Goal: Task Accomplishment & Management: Use online tool/utility

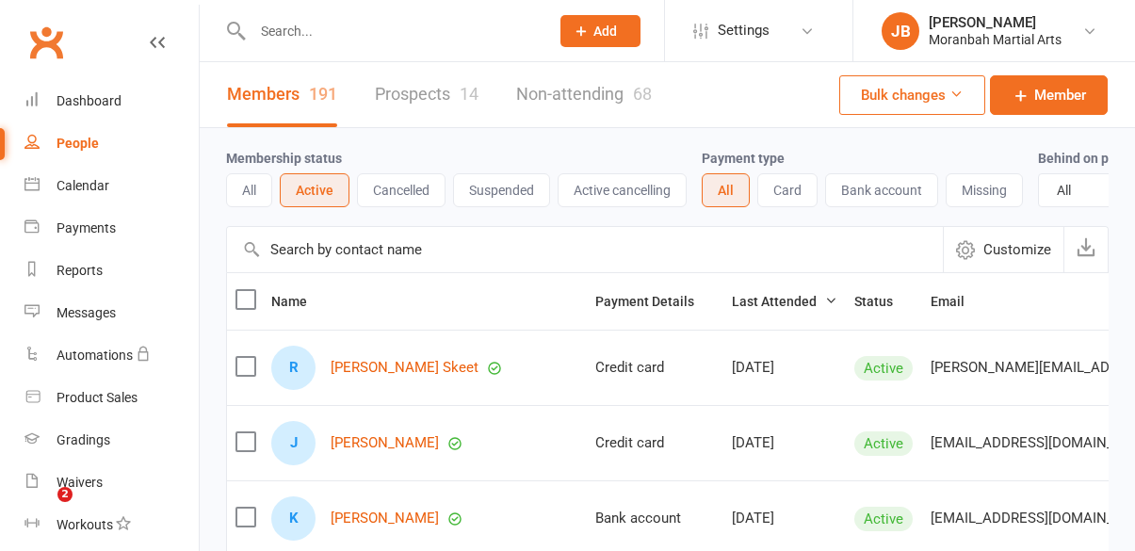
select select "100"
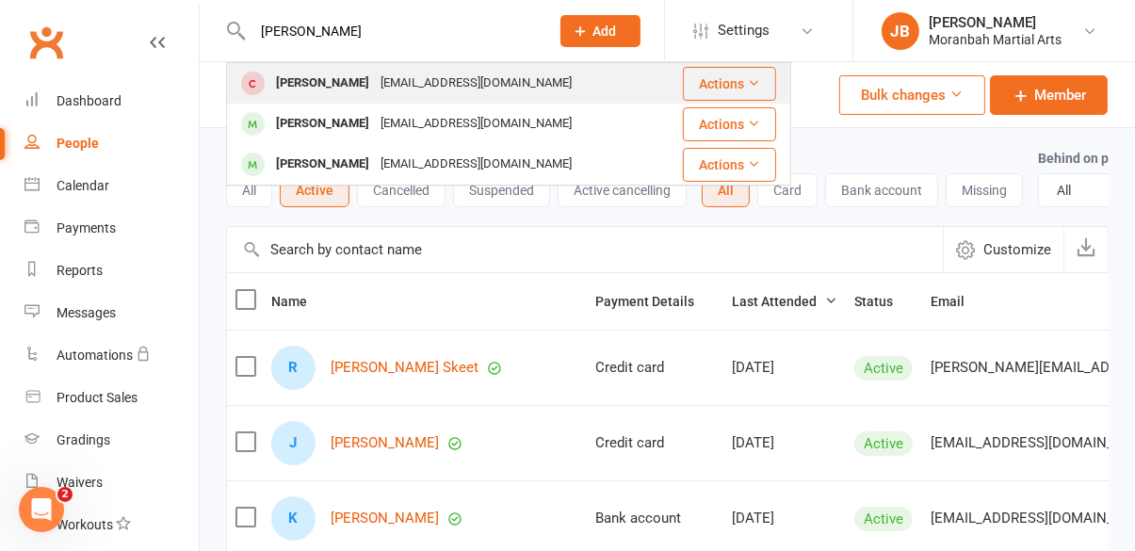
type input "[PERSON_NAME]"
click at [430, 79] on div "[EMAIL_ADDRESS][DOMAIN_NAME]" at bounding box center [476, 83] width 202 height 27
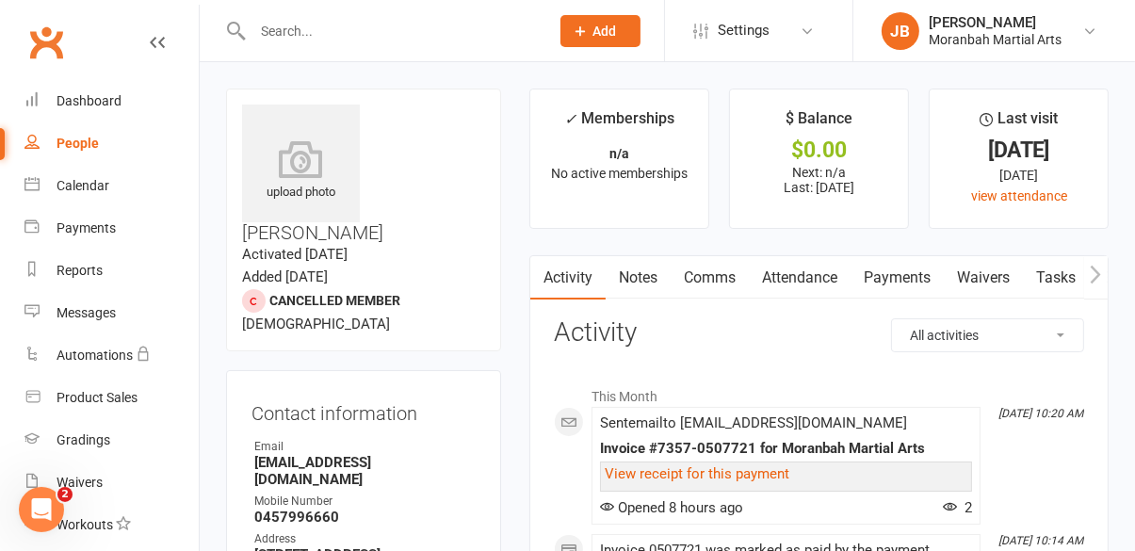
click at [607, 38] on span "Add" at bounding box center [605, 31] width 24 height 15
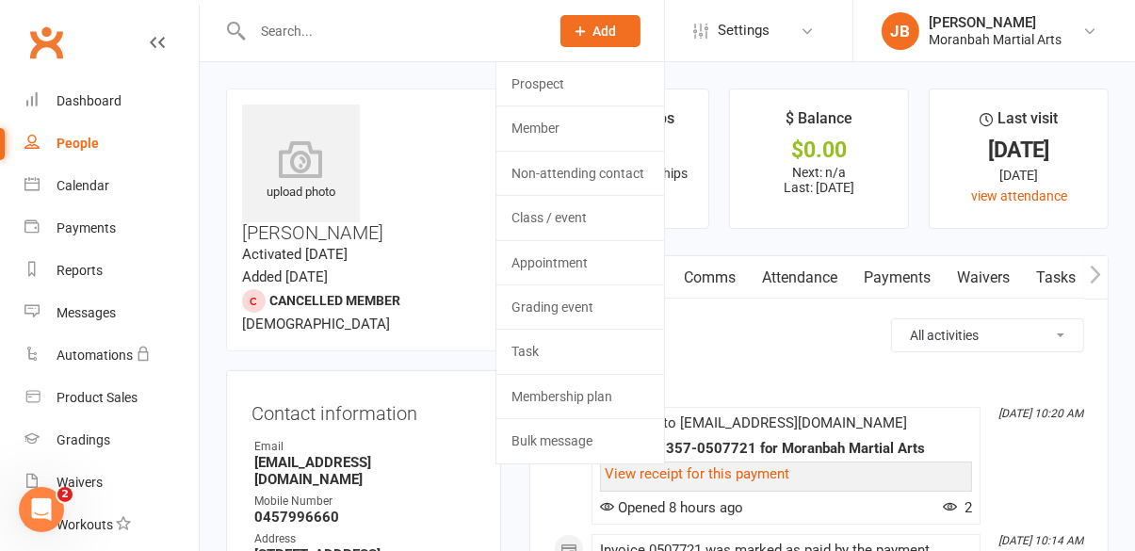
click at [320, 33] on input "text" at bounding box center [391, 31] width 289 height 26
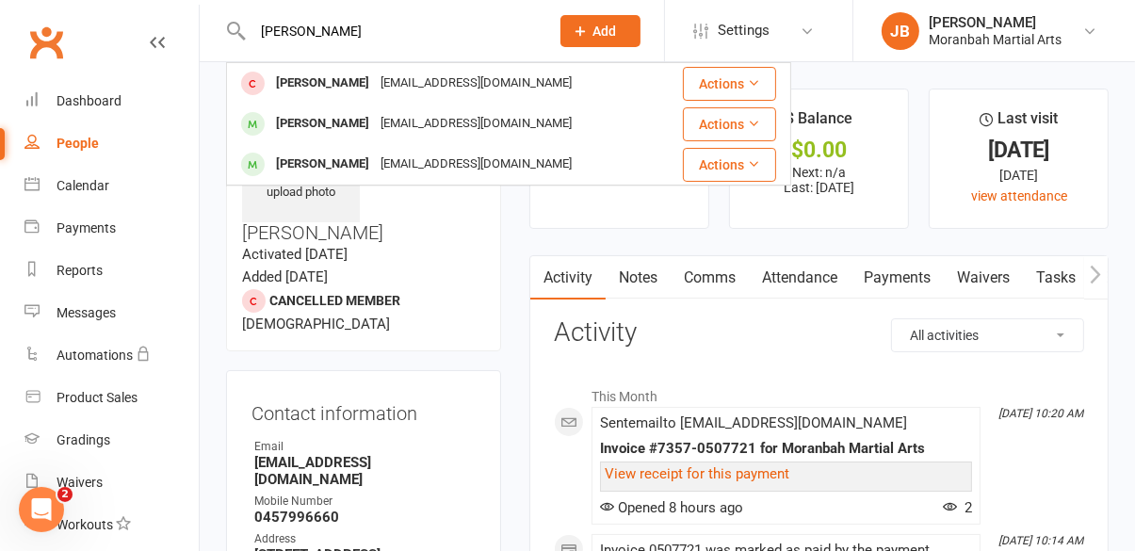
type input "[PERSON_NAME]"
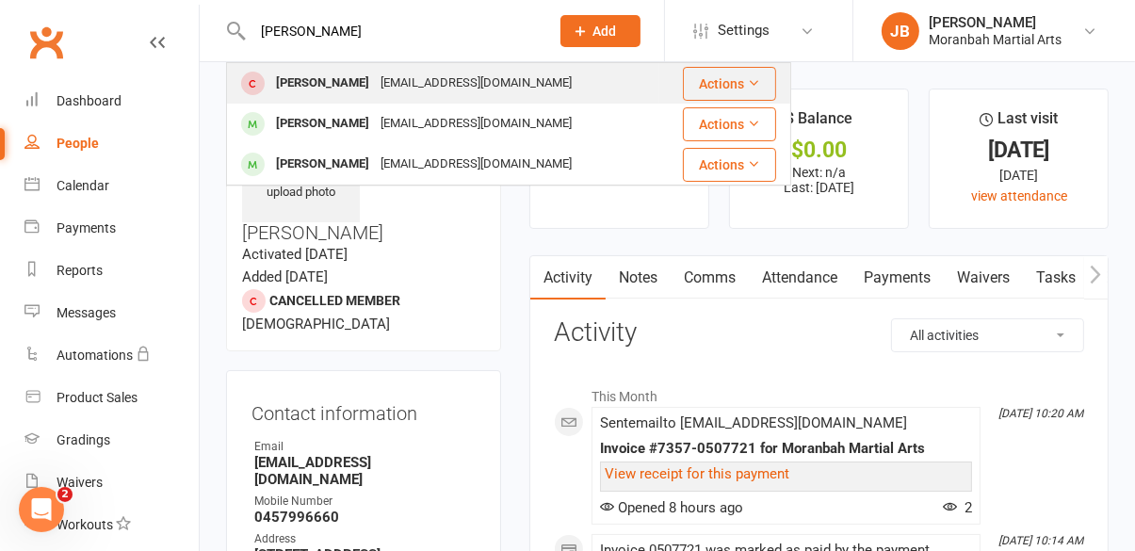
click at [719, 88] on button "Actions" at bounding box center [729, 84] width 93 height 34
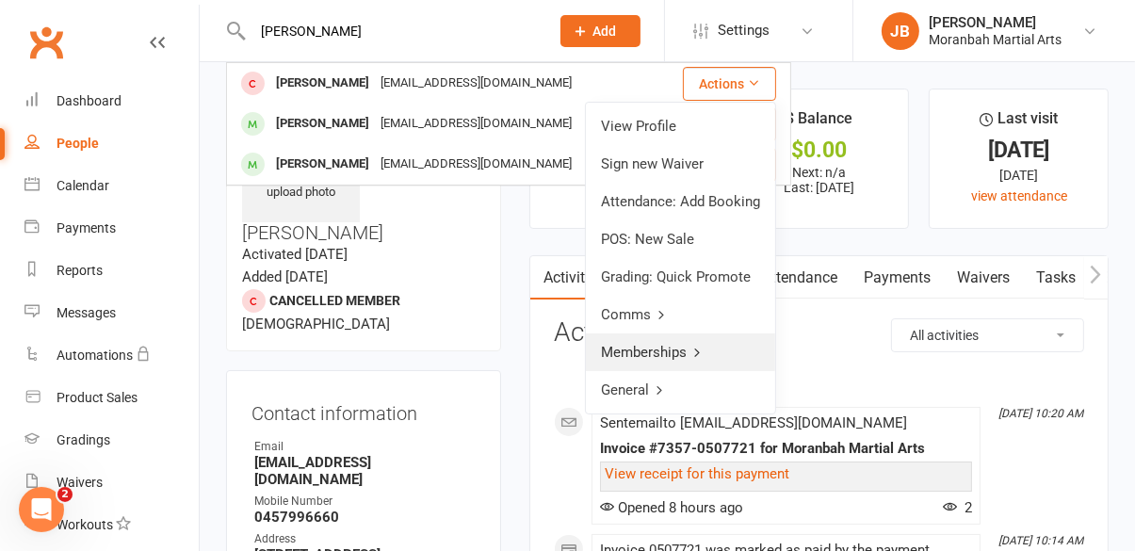
click at [706, 358] on link "Memberships" at bounding box center [680, 352] width 189 height 38
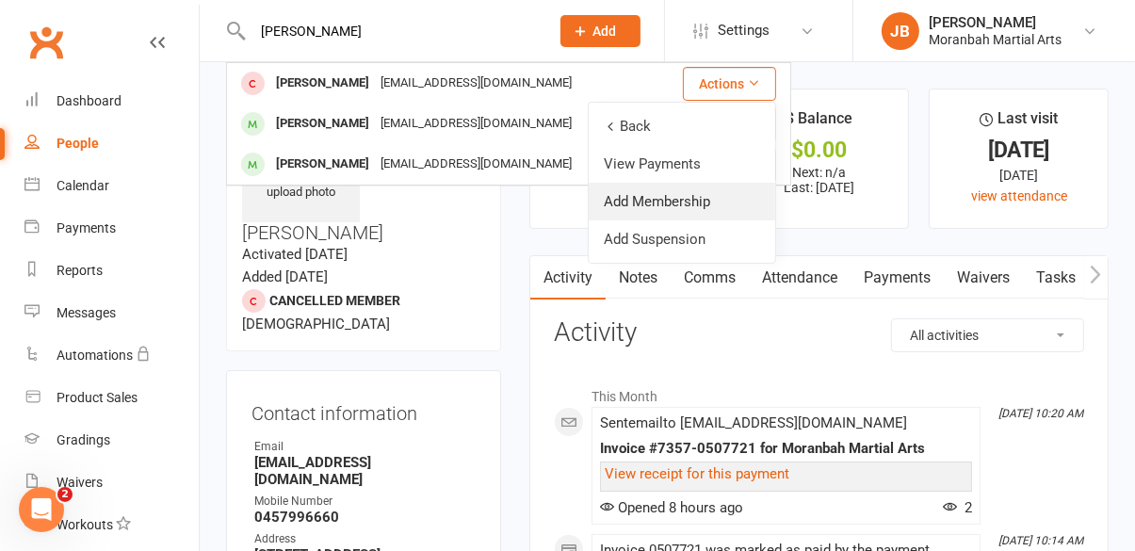
click at [705, 206] on link "Add Membership" at bounding box center [682, 202] width 186 height 38
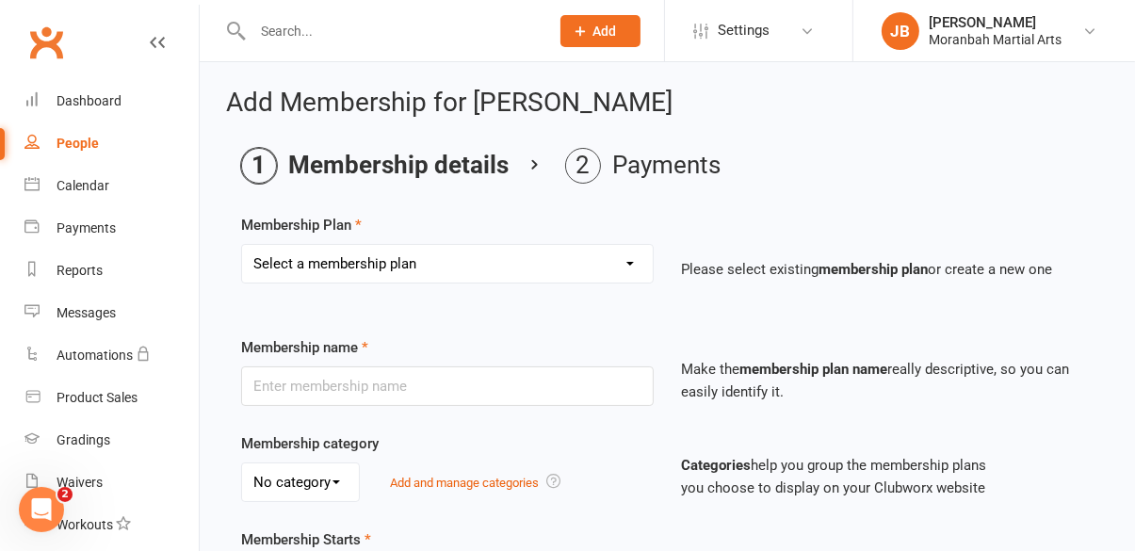
click at [447, 266] on select "Select a membership plan Create new Membership Plan Vice Jiu Jitsu - Fortnightl…" at bounding box center [447, 264] width 411 height 38
select select "2"
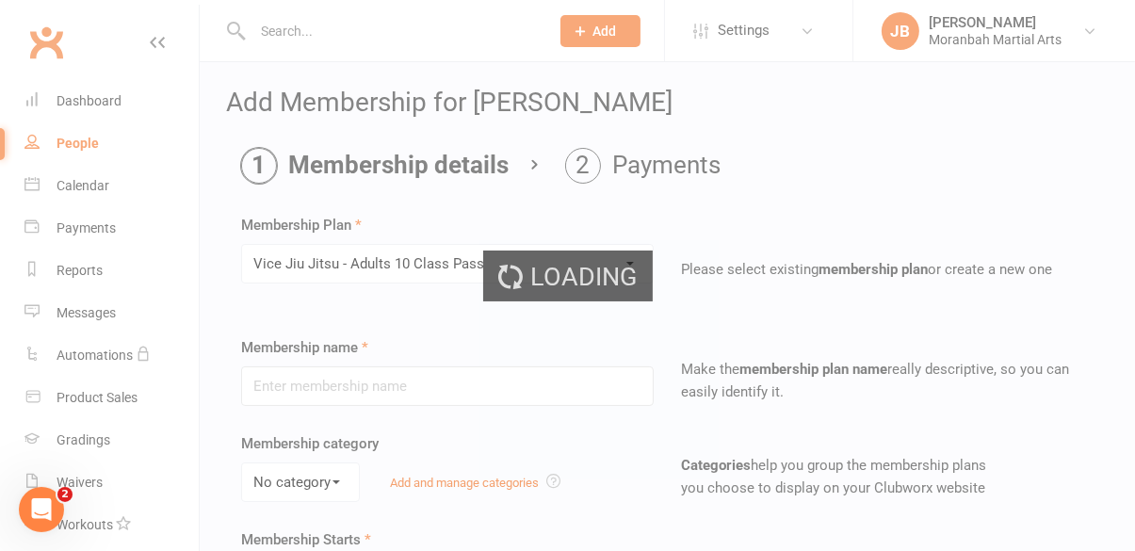
type input "Vice [PERSON_NAME] - Adults 10 Class Pass"
select select "0"
type input "0"
type input "10"
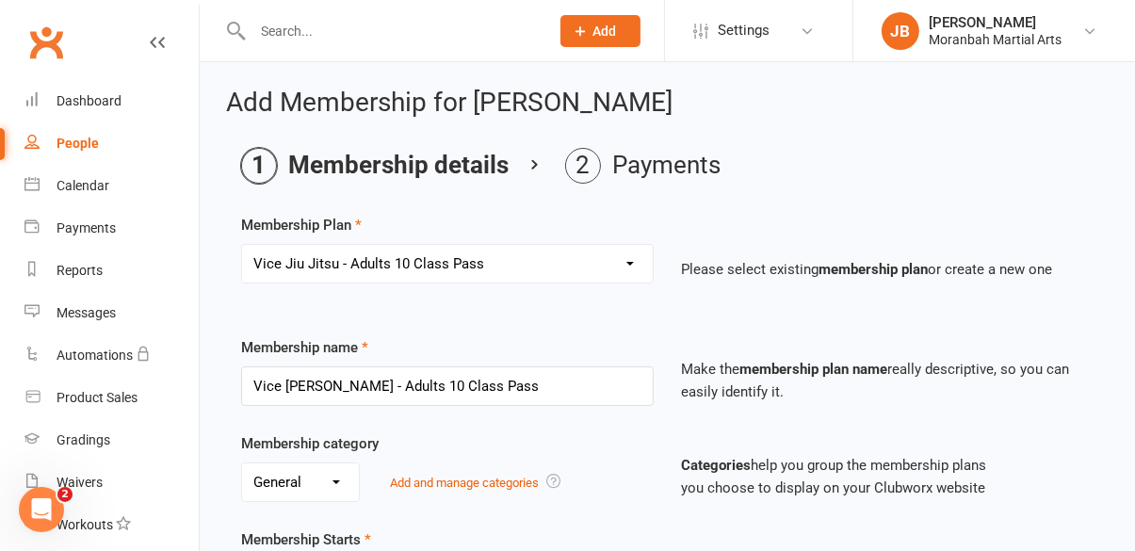
click at [611, 278] on select "Select a membership plan Create new Membership Plan Vice Jiu Jitsu - Fortnightl…" at bounding box center [447, 264] width 411 height 38
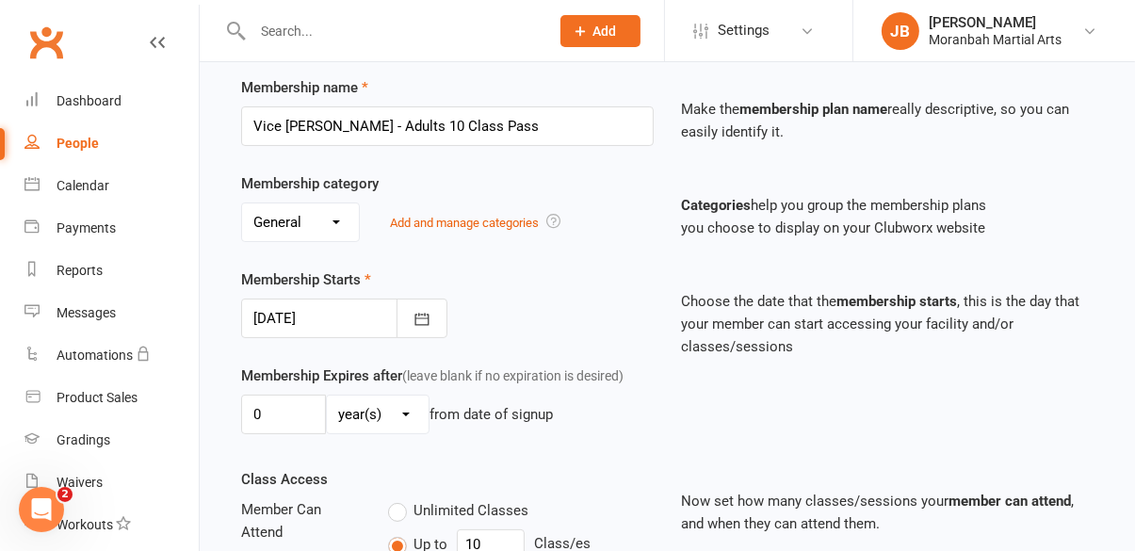
scroll to position [270, 0]
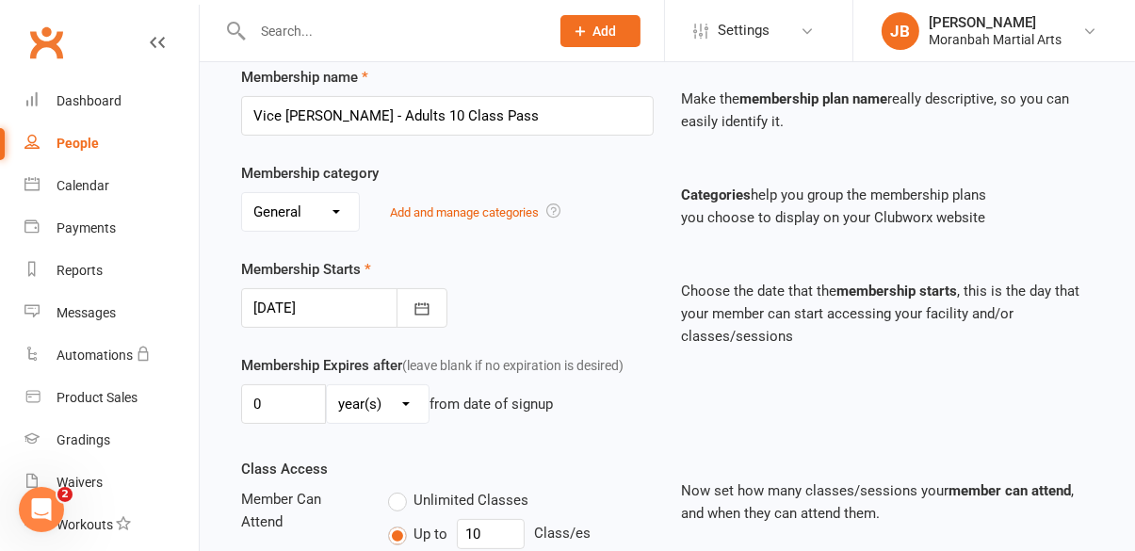
click at [385, 420] on select "day(s) week(s) month(s) year(s)" at bounding box center [378, 404] width 102 height 38
click at [528, 313] on div "Membership Starts [DATE] [DATE] Sun Mon Tue Wed Thu Fri Sat 36 31 01 02 03 04 0…" at bounding box center [447, 293] width 441 height 70
click at [276, 412] on input "0" at bounding box center [283, 404] width 85 height 40
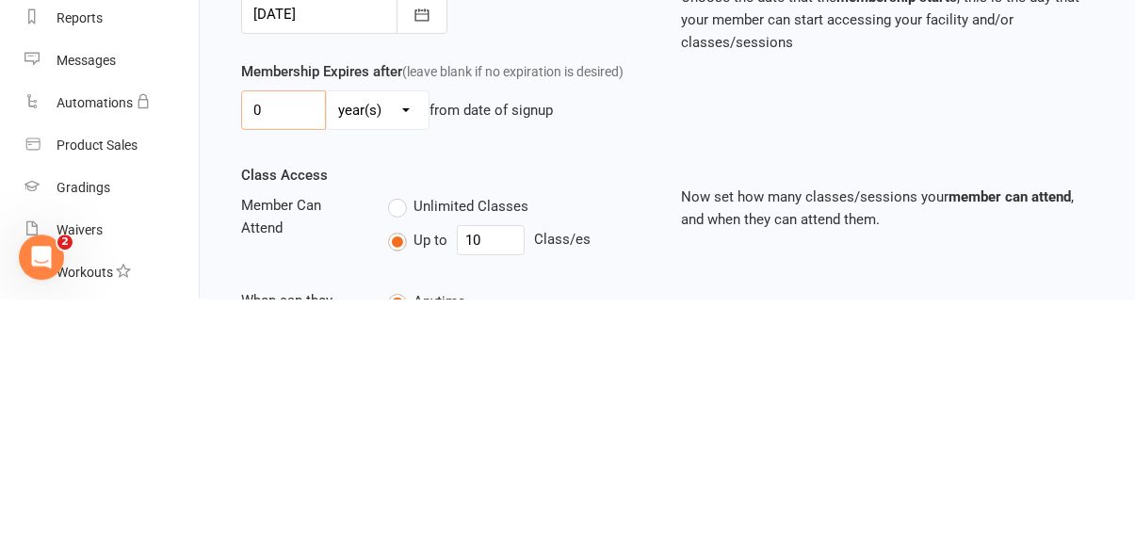
scroll to position [312, 0]
type input "0"
type input "1"
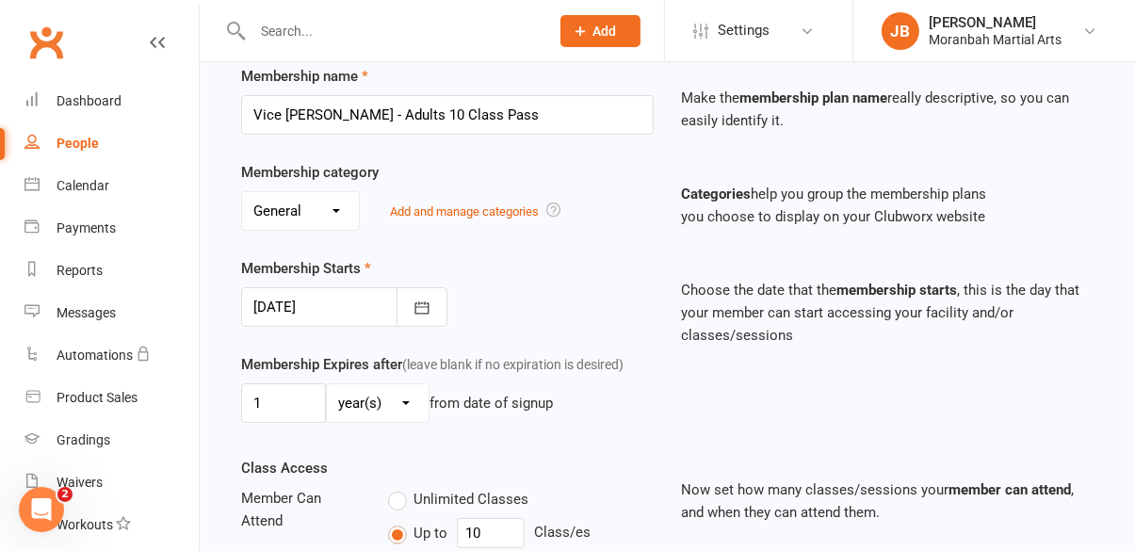
scroll to position [255, 0]
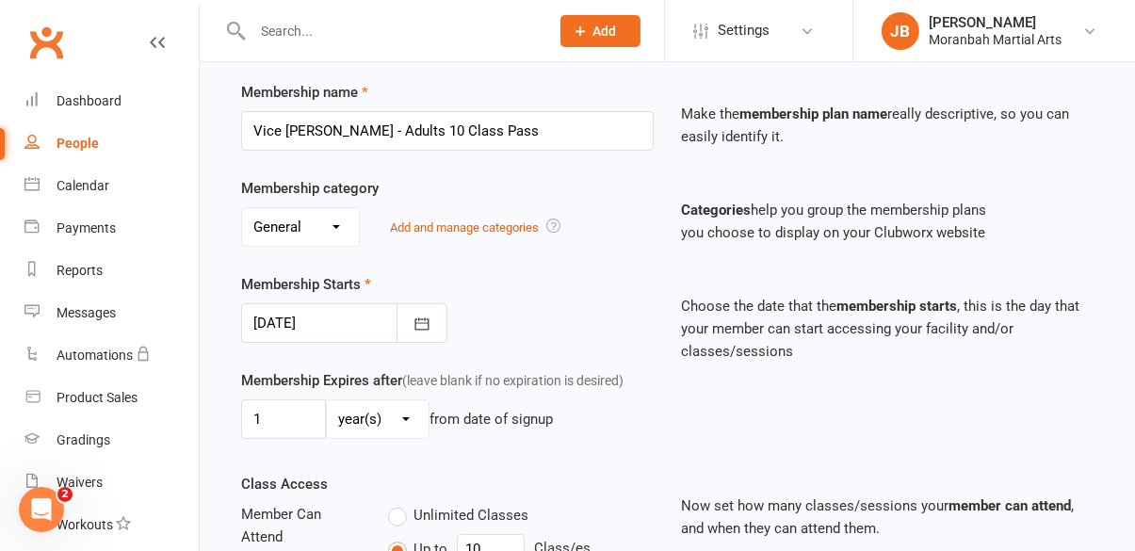
click at [326, 227] on select "No category General" at bounding box center [300, 227] width 117 height 38
click at [548, 310] on div "Membership Starts [DATE] [DATE] Sun Mon Tue Wed Thu Fri Sat 36 31 01 02 03 04 0…" at bounding box center [447, 308] width 441 height 70
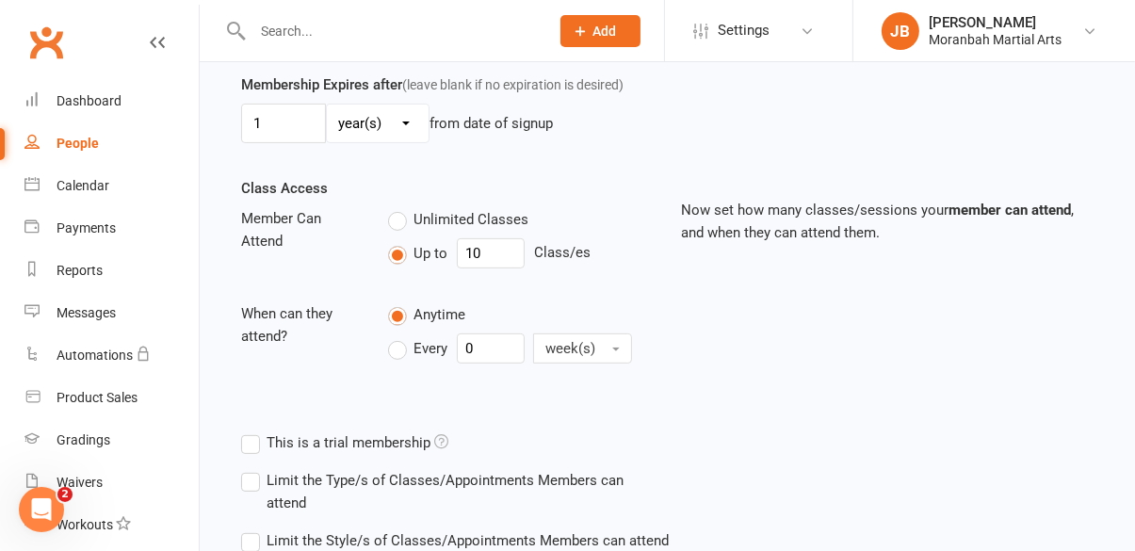
scroll to position [590, 0]
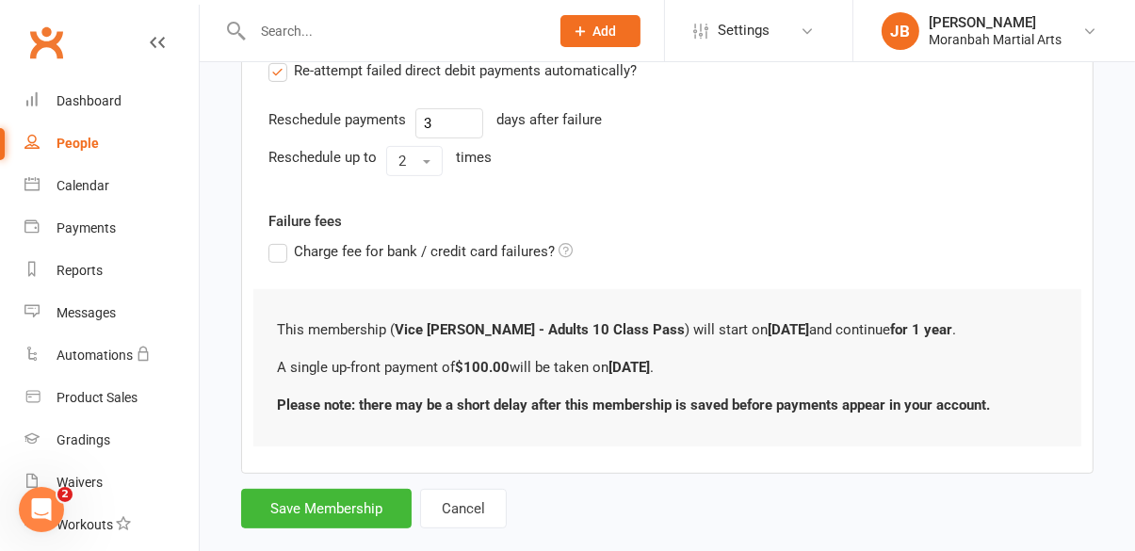
scroll to position [0, 0]
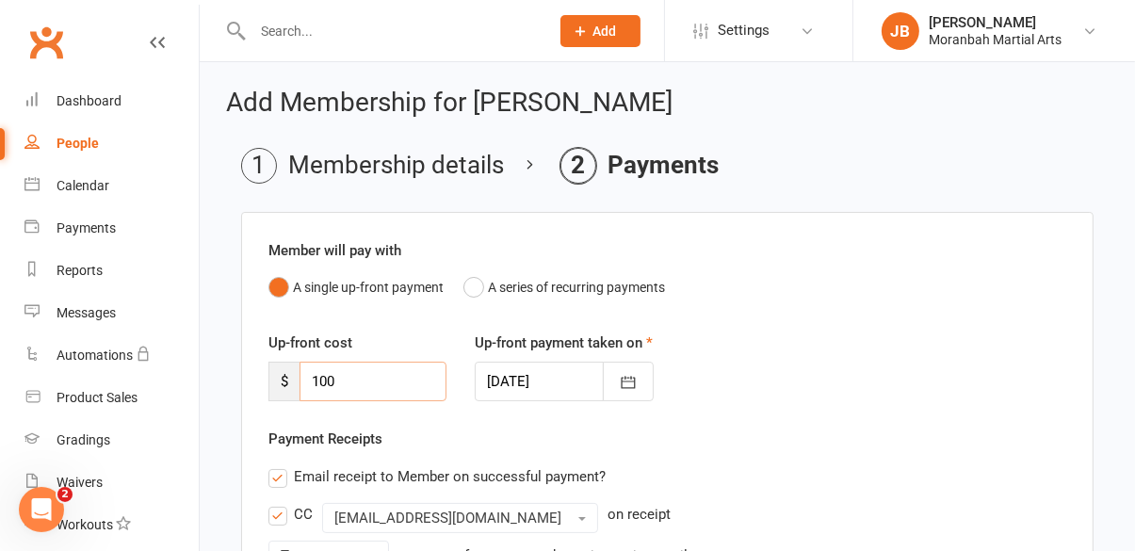
click at [382, 392] on input "100" at bounding box center [372, 382] width 147 height 40
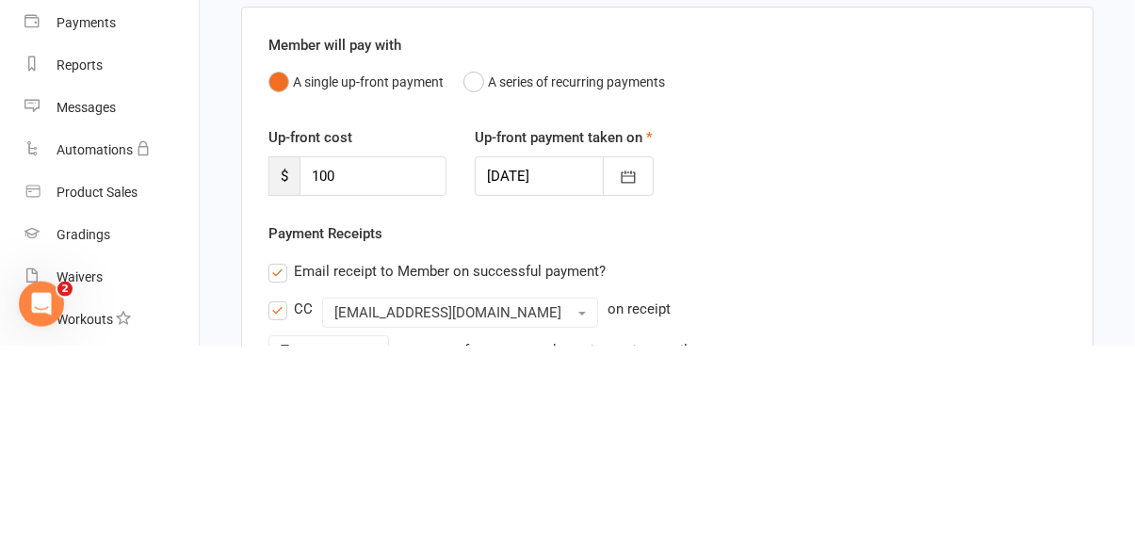
click at [740, 354] on div "Up-front cost $ 100 Up-front payment taken on [DATE] [DATE] Sun Mon Tue Wed Thu…" at bounding box center [667, 379] width 826 height 96
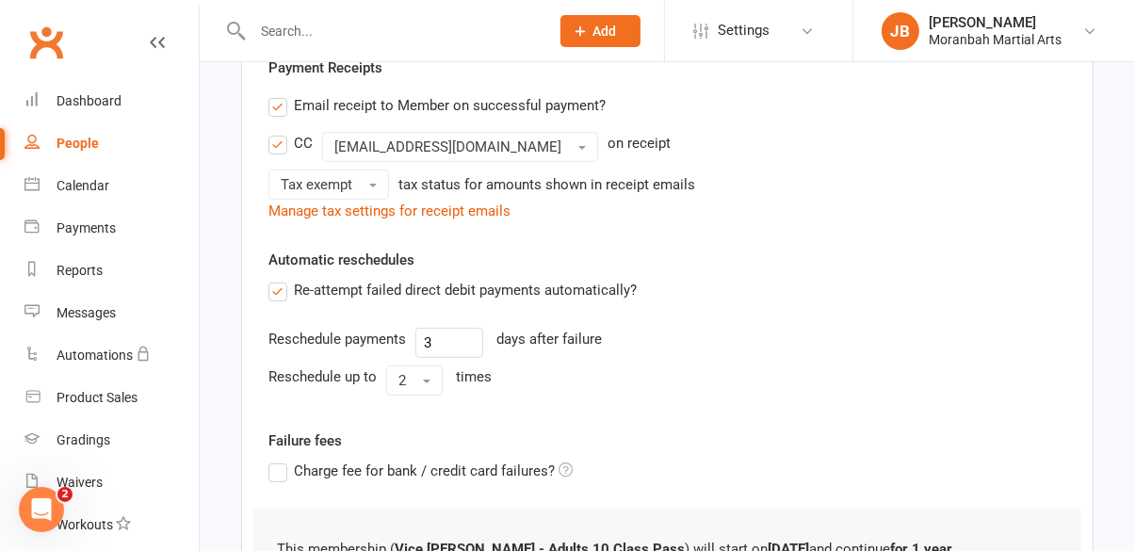
scroll to position [534, 0]
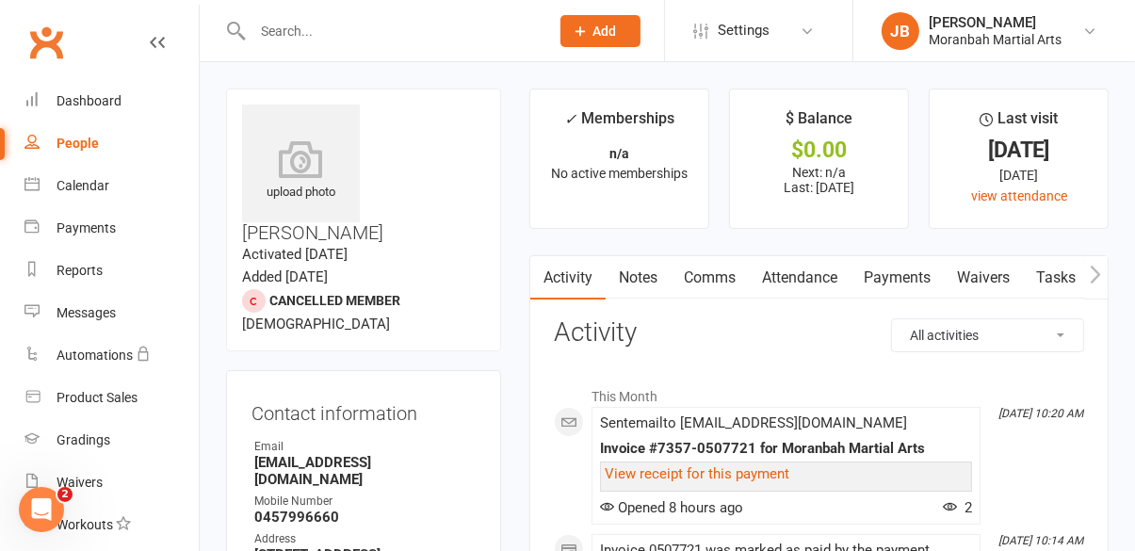
click at [361, 36] on input "text" at bounding box center [391, 31] width 289 height 26
click at [939, 135] on li "Last visit [DATE] [DATE] view attendance" at bounding box center [1018, 159] width 180 height 140
click at [107, 152] on link "People" at bounding box center [111, 143] width 174 height 42
select select "100"
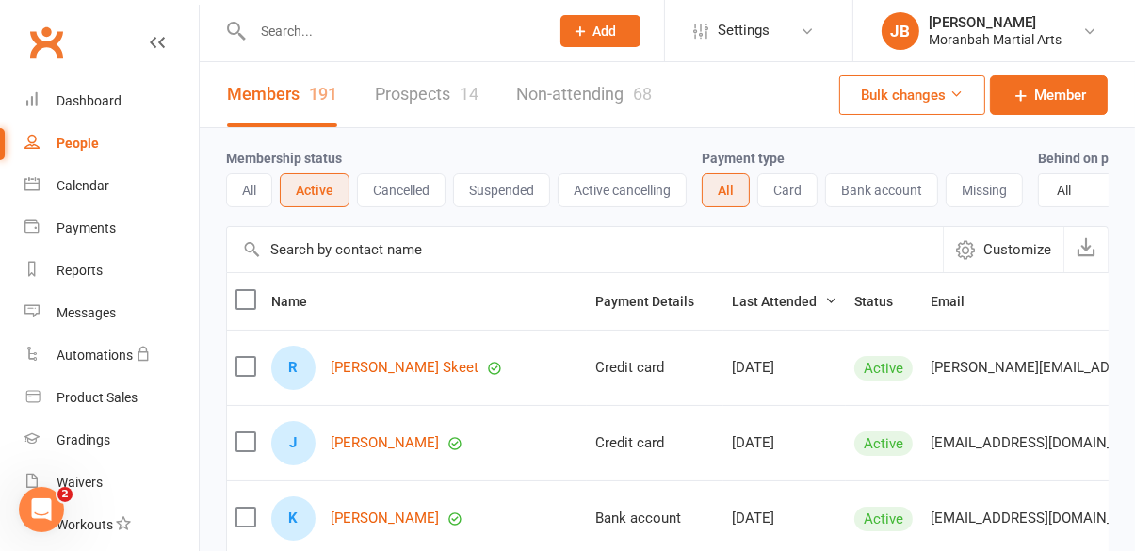
click at [388, 246] on input "text" at bounding box center [585, 249] width 716 height 45
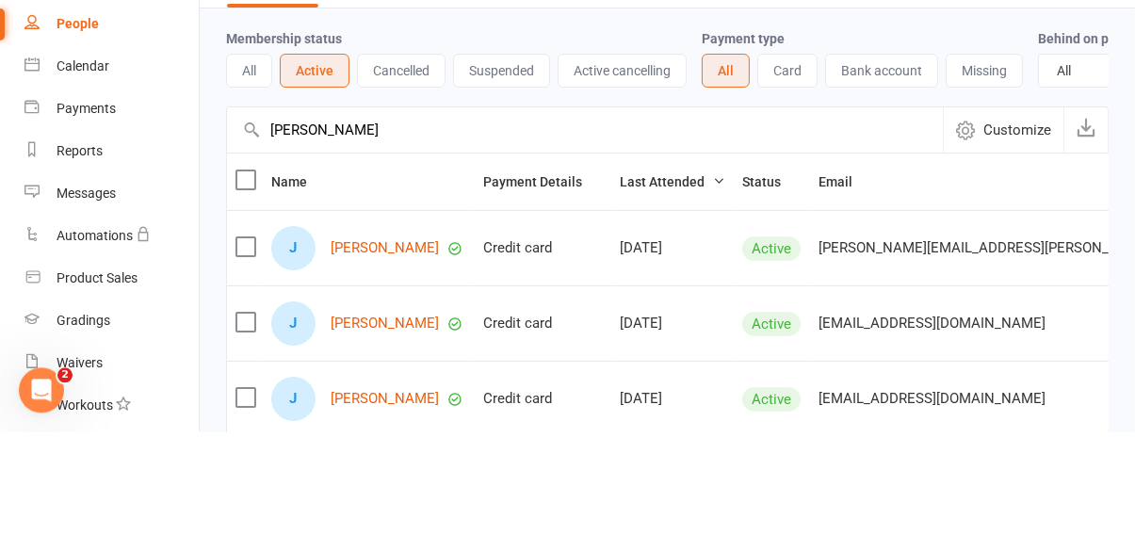
type input "[PERSON_NAME]"
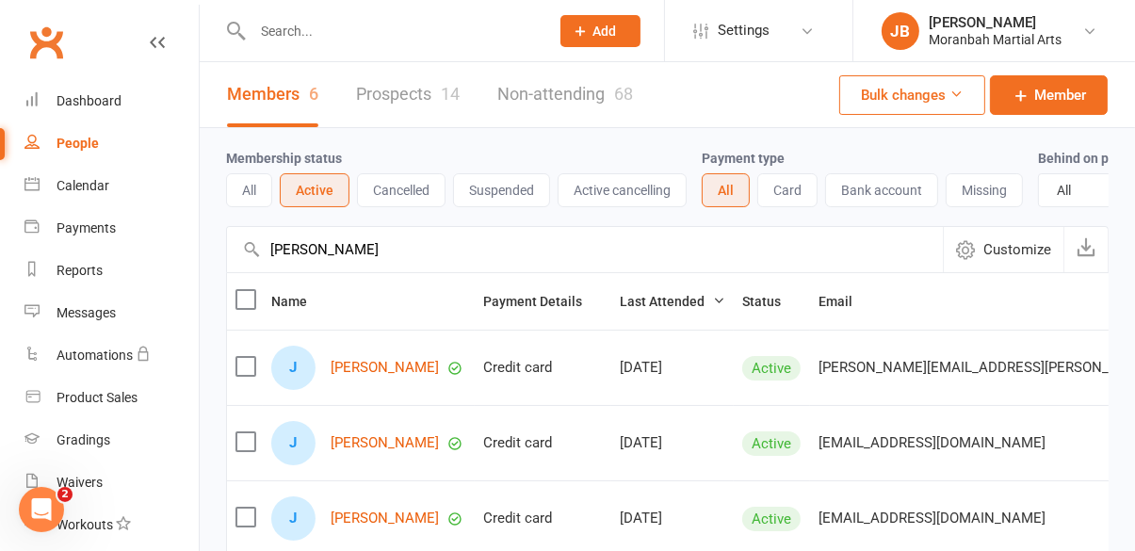
click at [251, 435] on label at bounding box center [244, 441] width 19 height 19
click at [251, 432] on input "checkbox" at bounding box center [244, 432] width 19 height 0
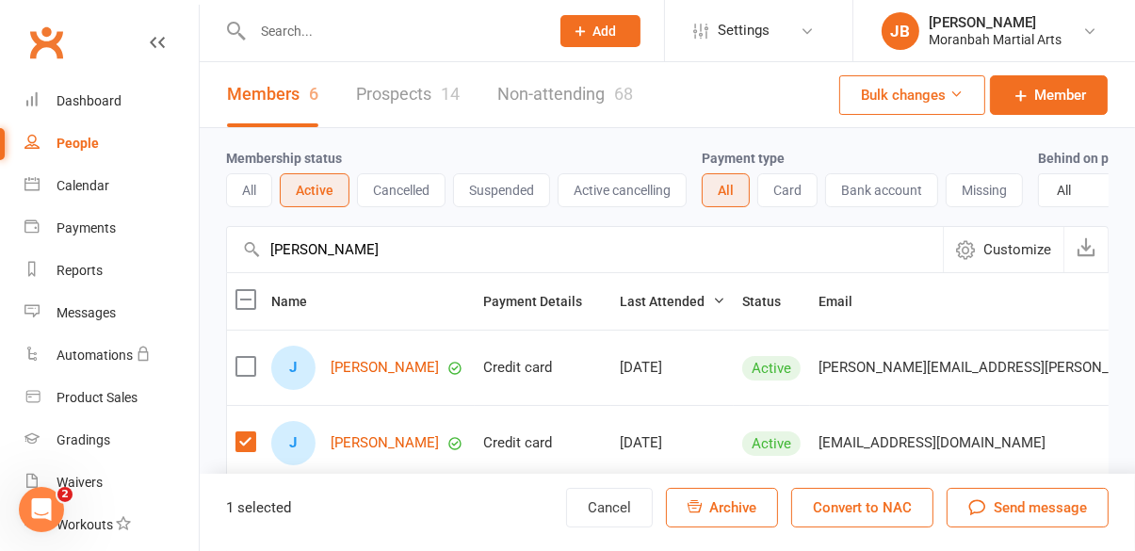
click at [244, 433] on label at bounding box center [244, 441] width 19 height 19
click at [244, 432] on input "checkbox" at bounding box center [244, 432] width 19 height 0
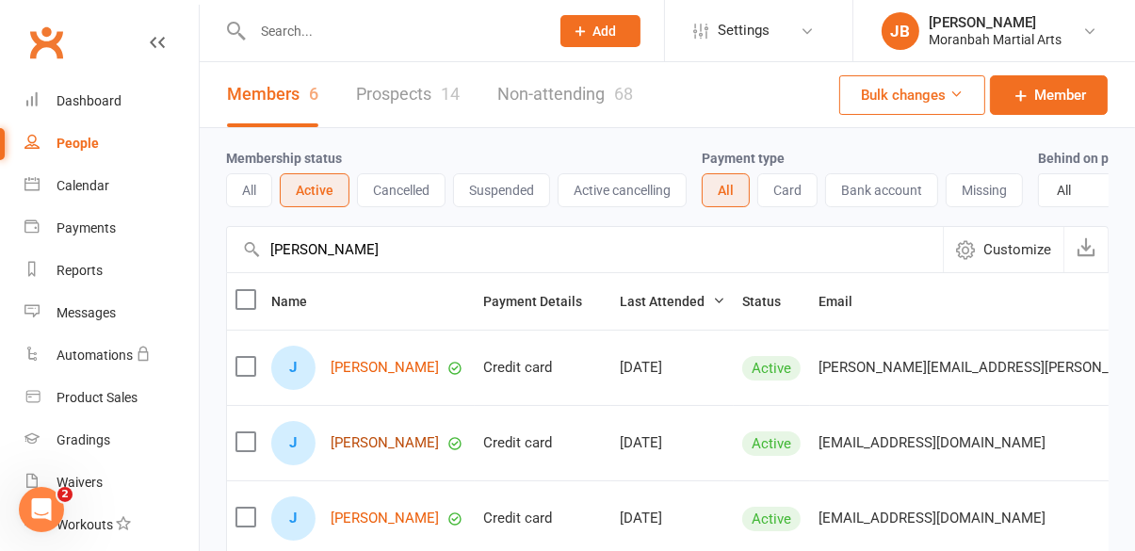
click at [398, 446] on link "[PERSON_NAME]" at bounding box center [385, 443] width 108 height 16
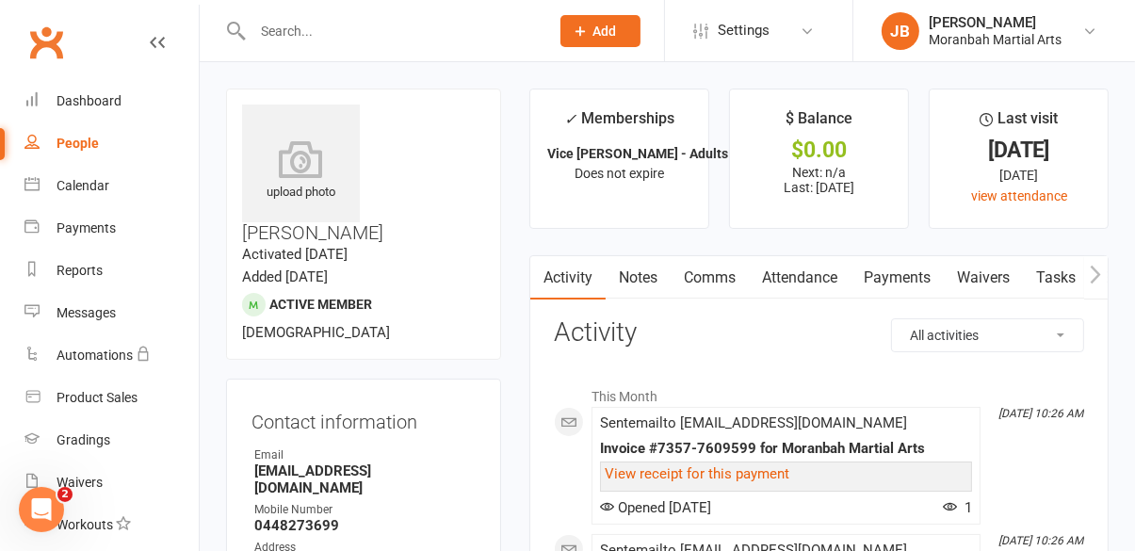
select select "100"
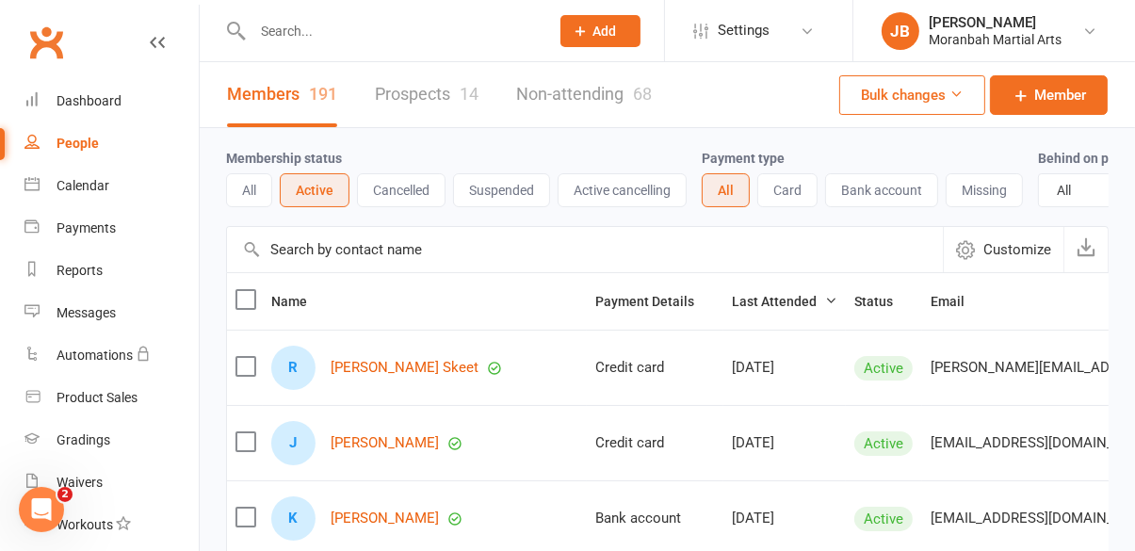
click at [610, 249] on input "text" at bounding box center [585, 249] width 716 height 45
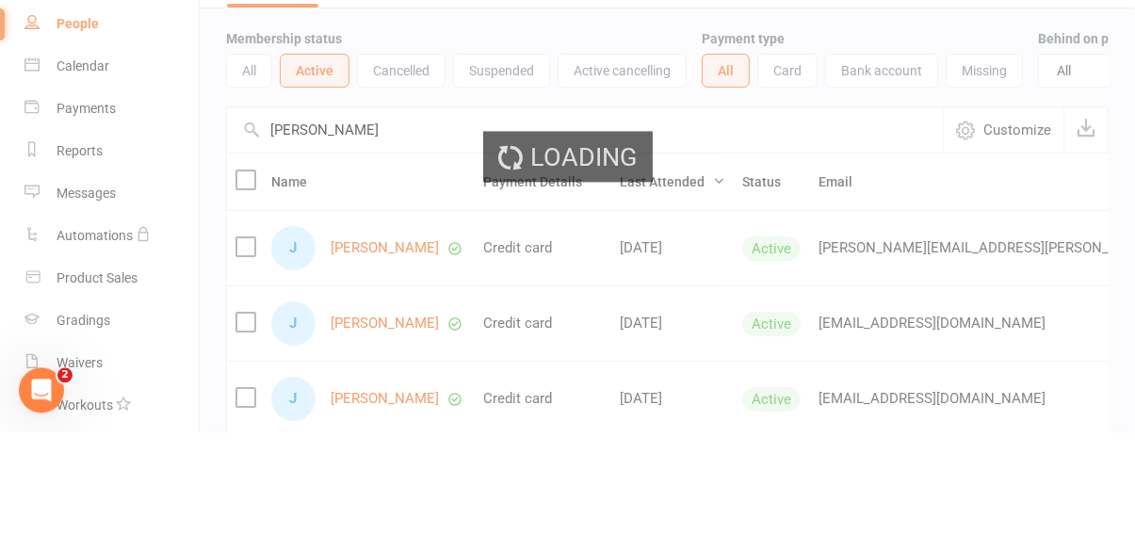
type input "[PERSON_NAME]"
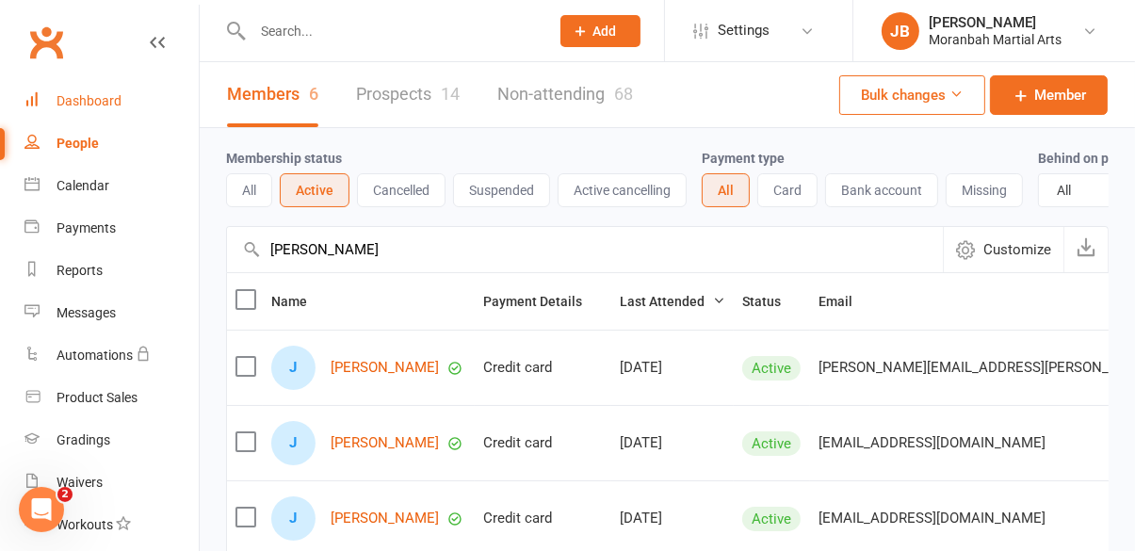
click at [105, 96] on div "Dashboard" at bounding box center [89, 100] width 65 height 15
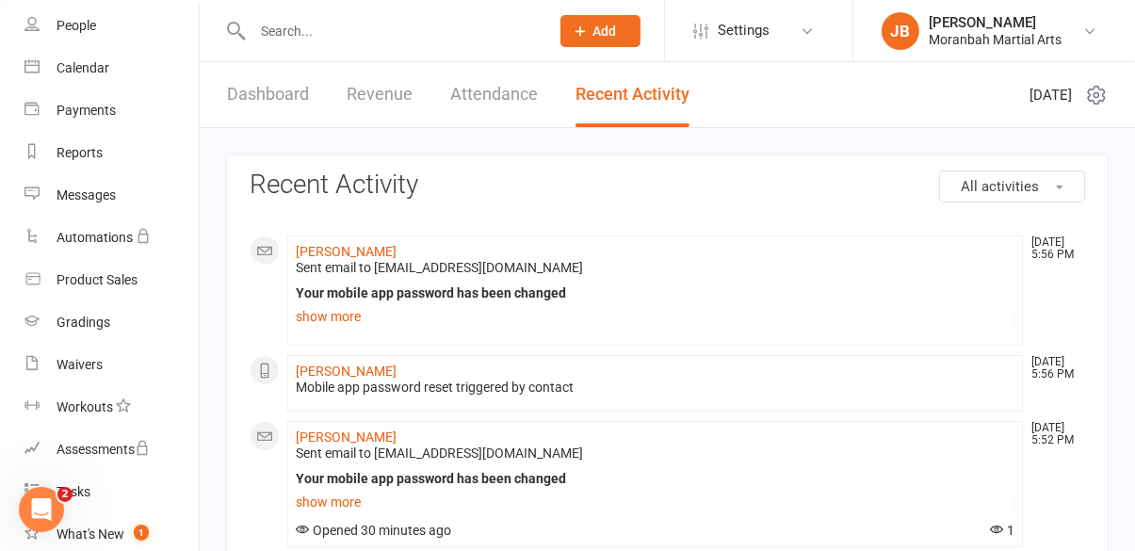
scroll to position [354, 0]
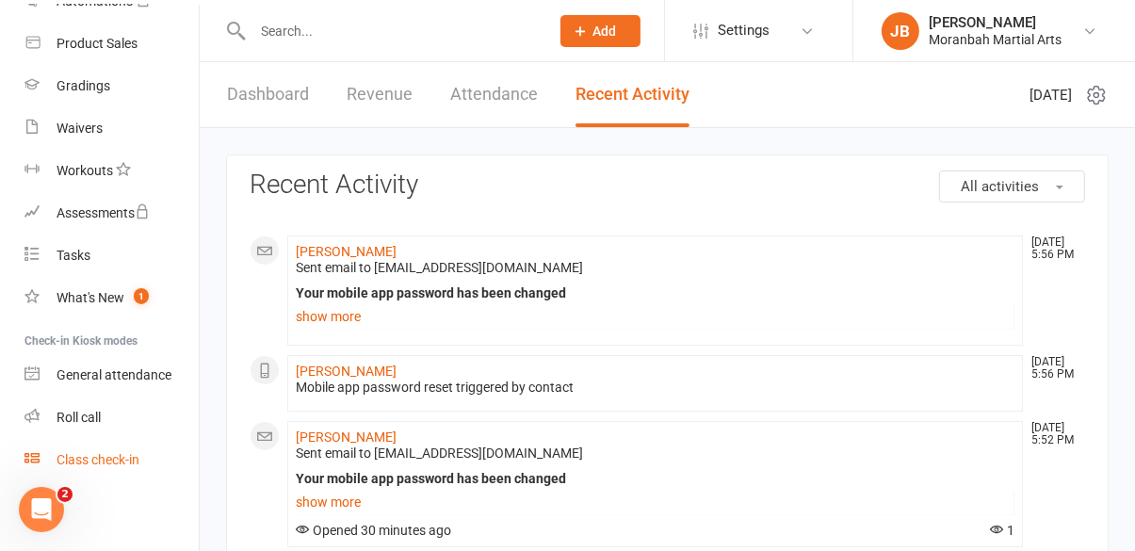
click at [146, 460] on link "Class check-in" at bounding box center [111, 460] width 174 height 42
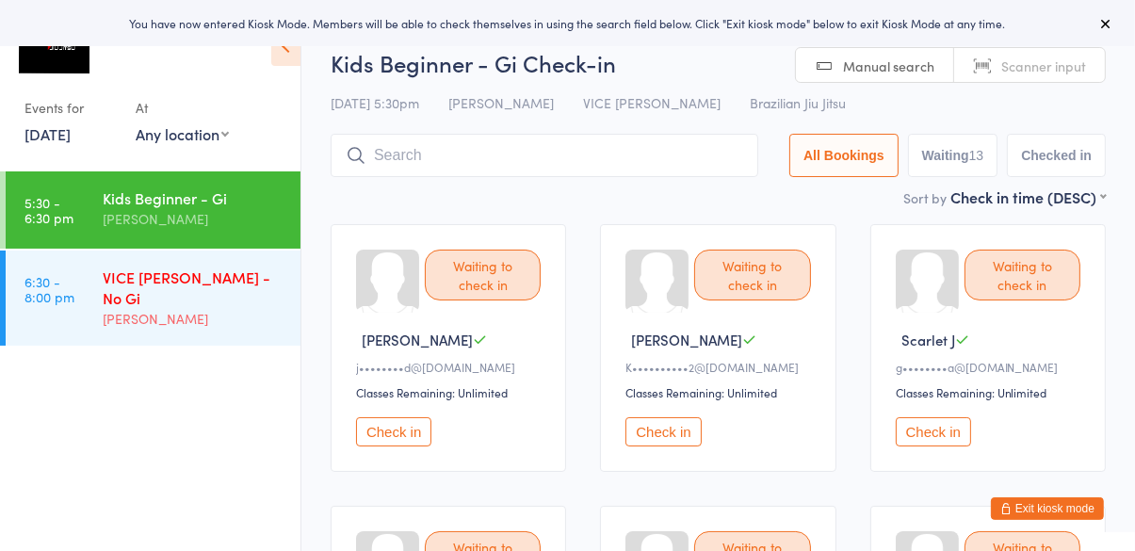
click at [192, 308] on div "[PERSON_NAME]" at bounding box center [194, 319] width 182 height 22
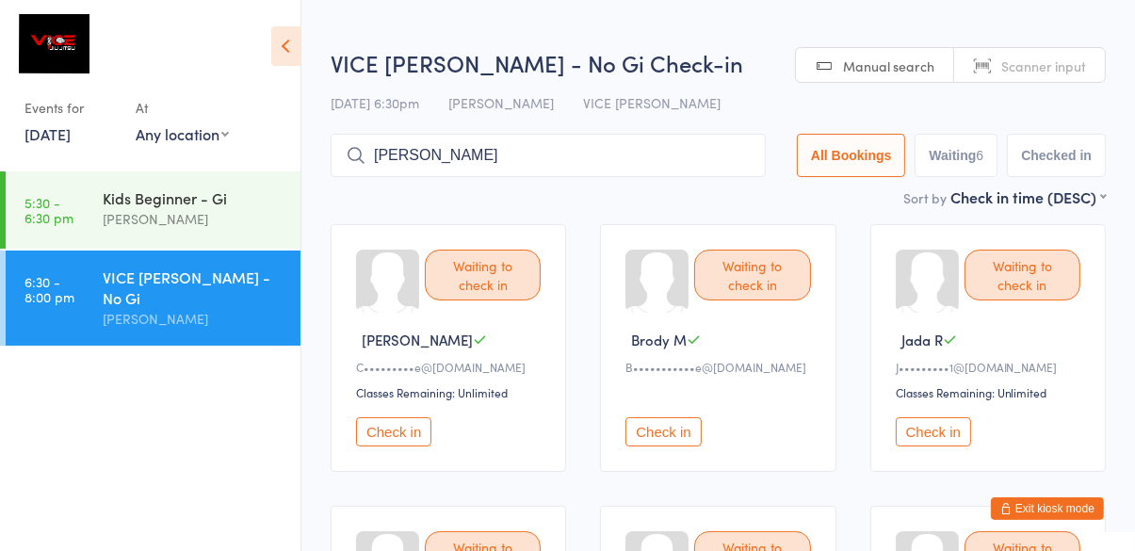
type input "Royden"
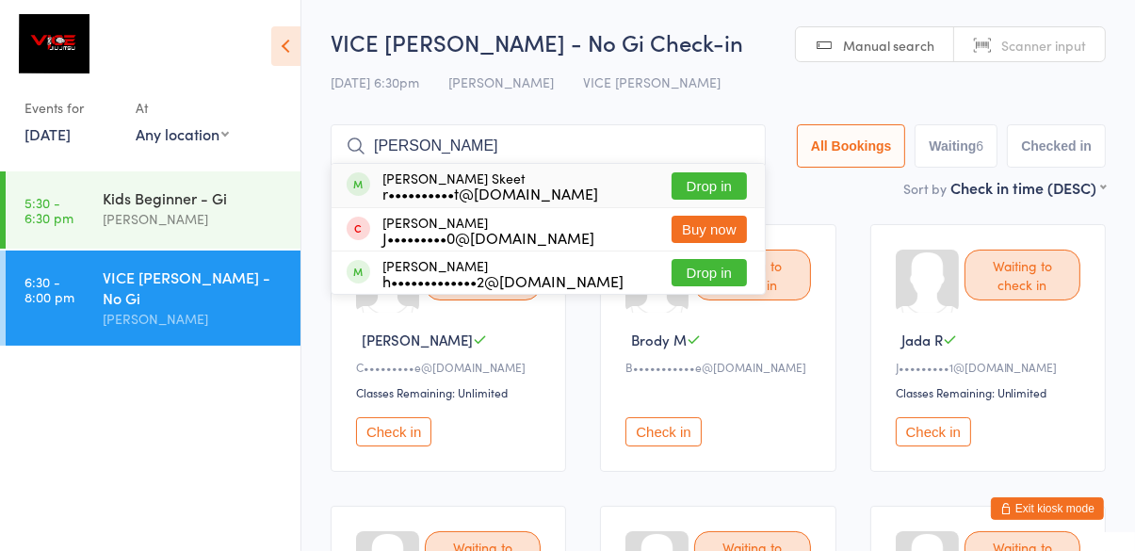
click at [723, 189] on button "Drop in" at bounding box center [708, 185] width 75 height 27
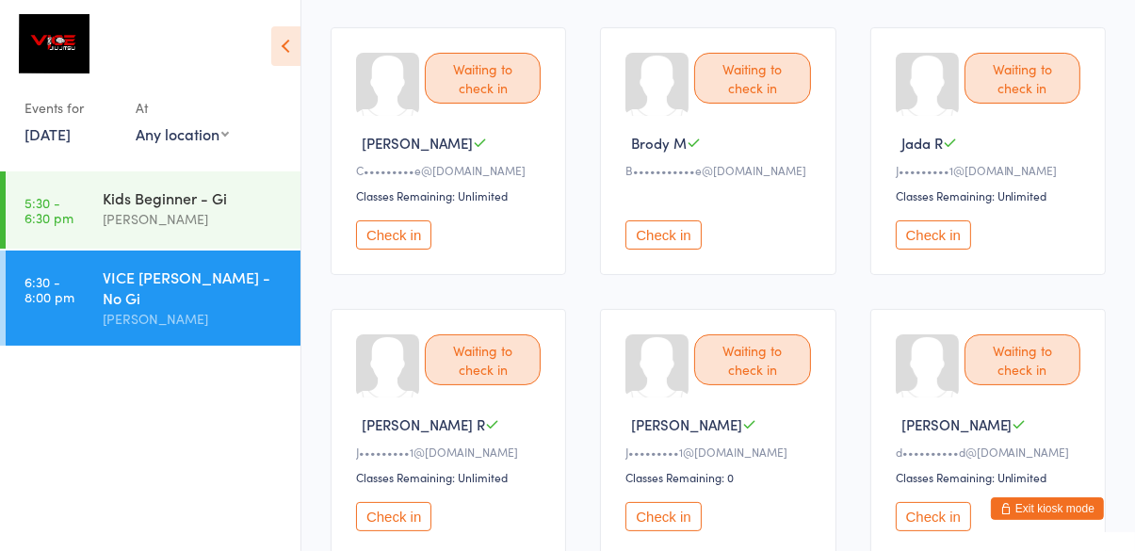
scroll to position [202, 0]
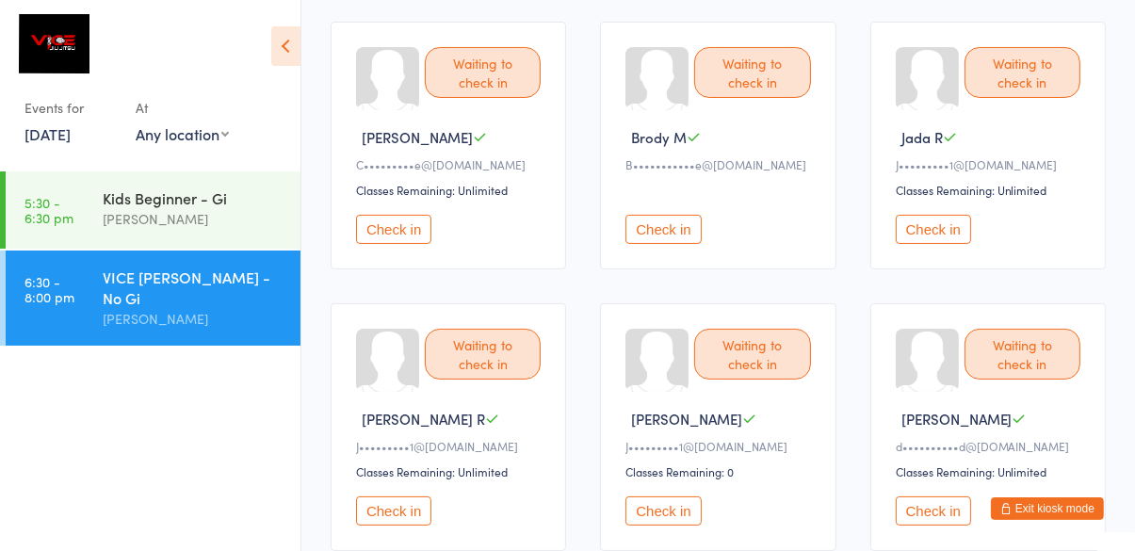
click at [913, 222] on button "Check in" at bounding box center [933, 229] width 75 height 29
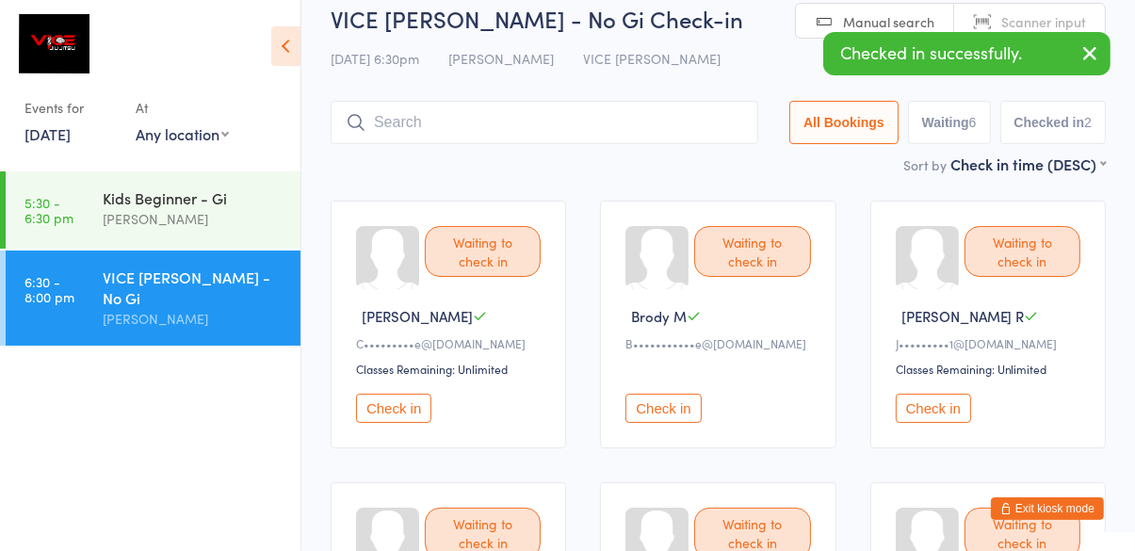
scroll to position [0, 0]
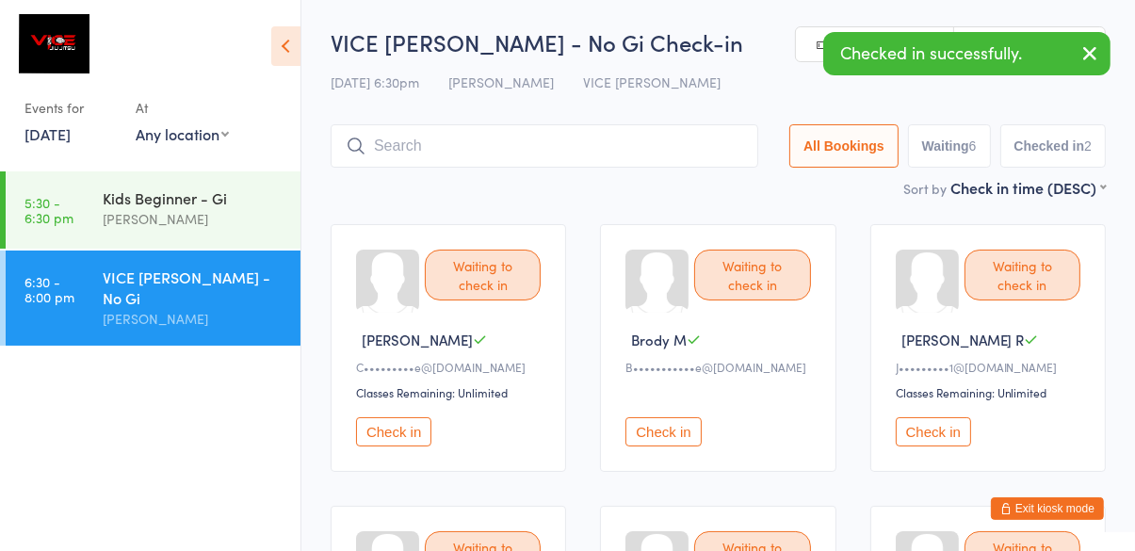
click at [672, 141] on input "search" at bounding box center [545, 145] width 428 height 43
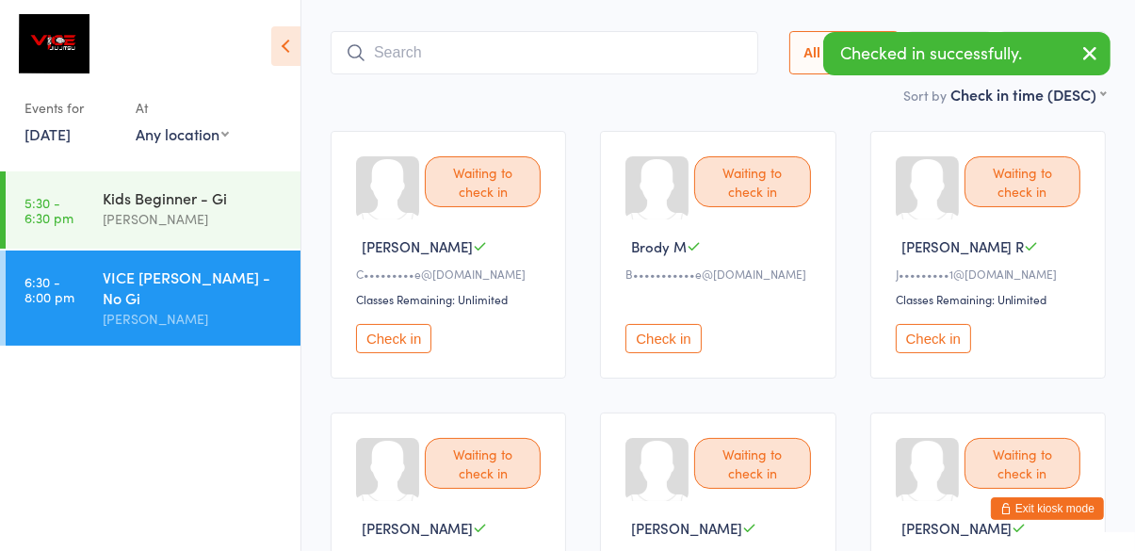
scroll to position [124, 0]
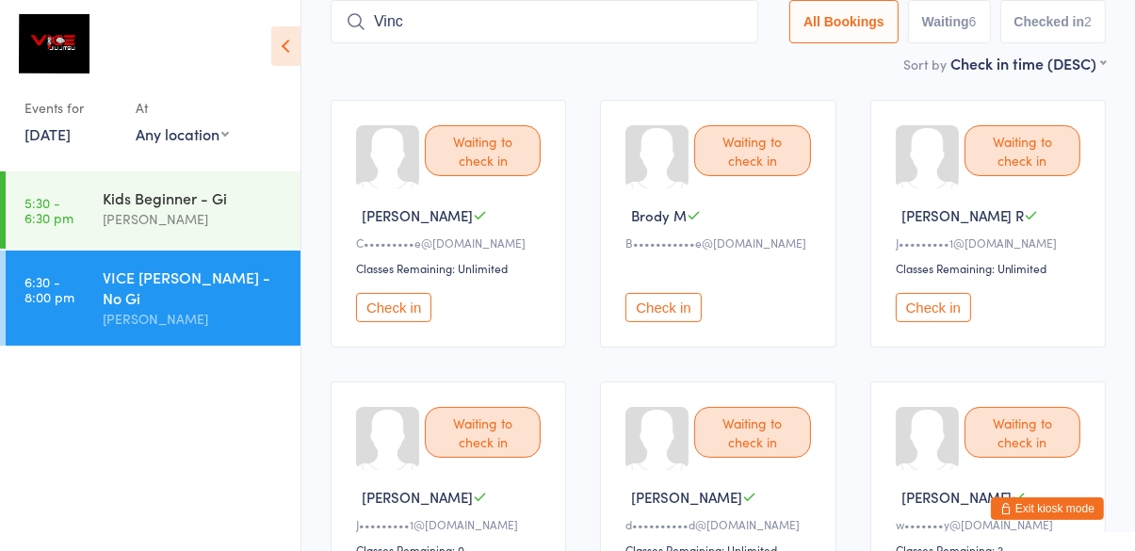
type input "Vinc"
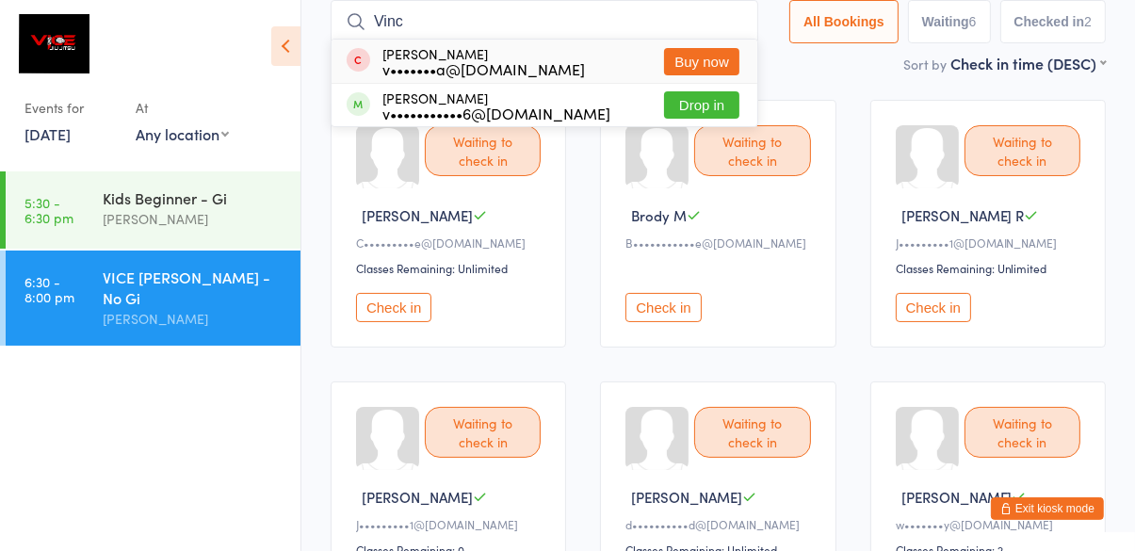
click at [698, 101] on button "Drop in" at bounding box center [701, 104] width 75 height 27
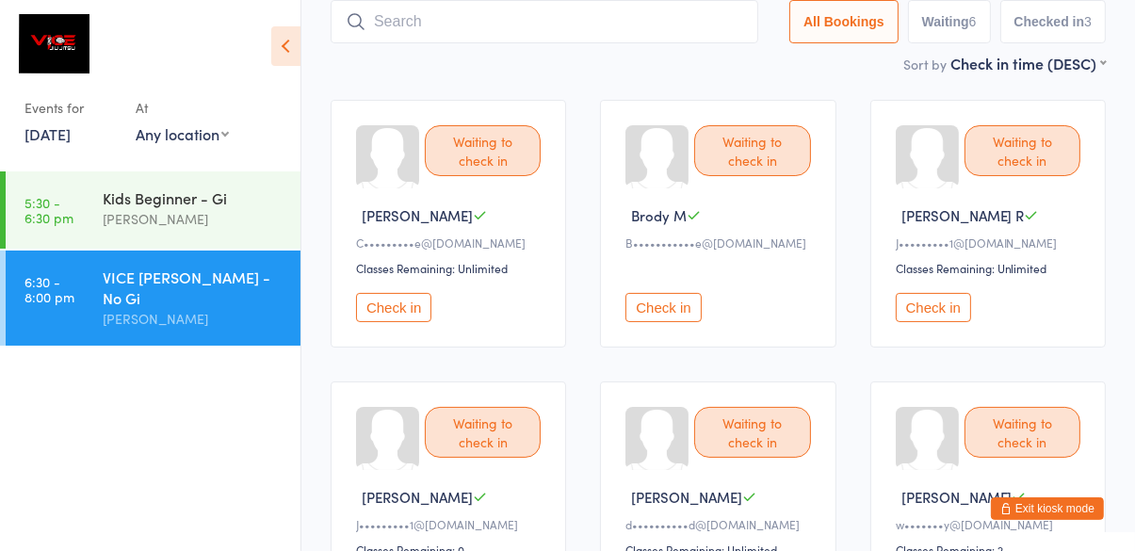
click at [419, 20] on input "search" at bounding box center [545, 21] width 428 height 43
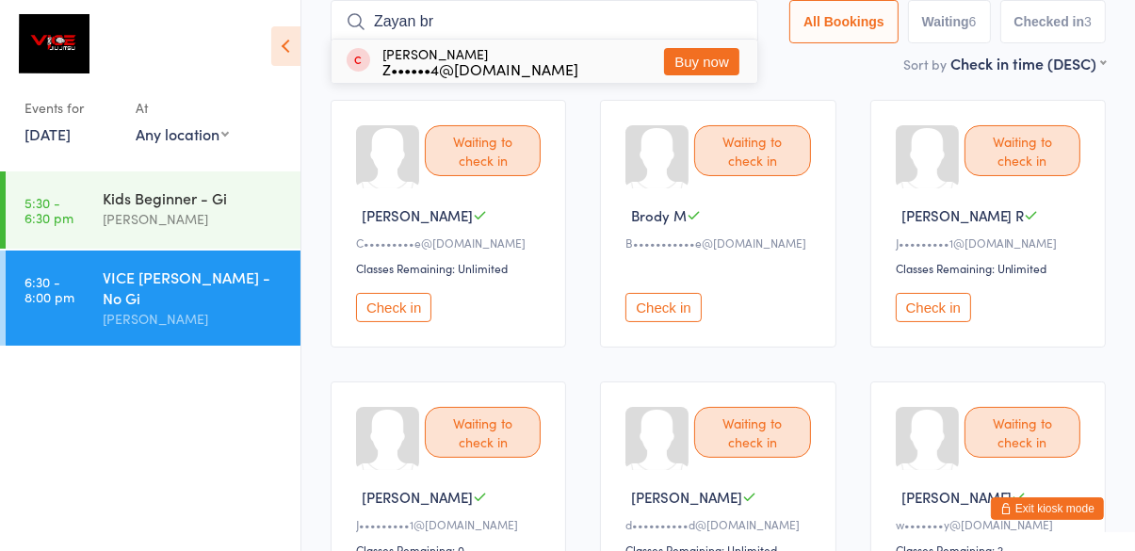
type input "Zayan br"
click at [707, 67] on button "Buy now" at bounding box center [701, 61] width 75 height 27
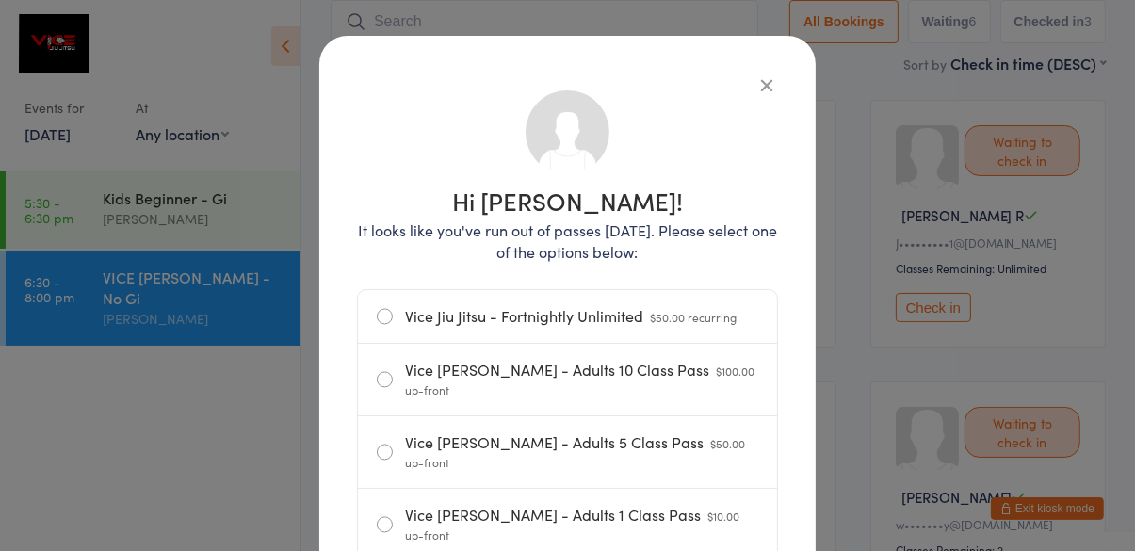
scroll to position [62, 0]
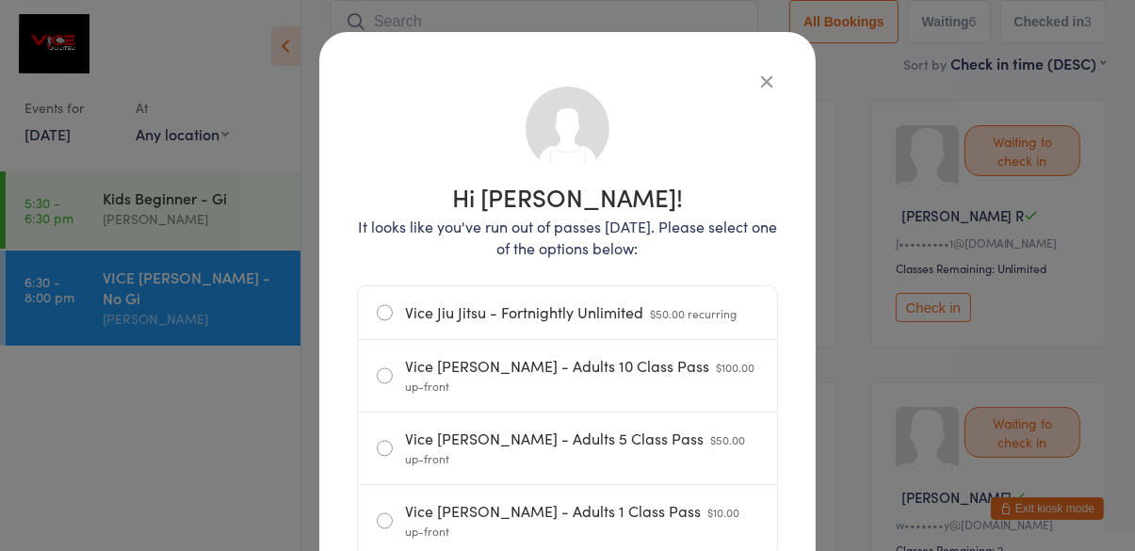
click at [384, 485] on label "Vice Jiu Jitsu - Adults 1 Class Pass $10.00 up-front" at bounding box center [567, 521] width 381 height 72
click at [0, 0] on input "Vice Jiu Jitsu - Adults 1 Class Pass $10.00 up-front" at bounding box center [0, 0] width 0 height 0
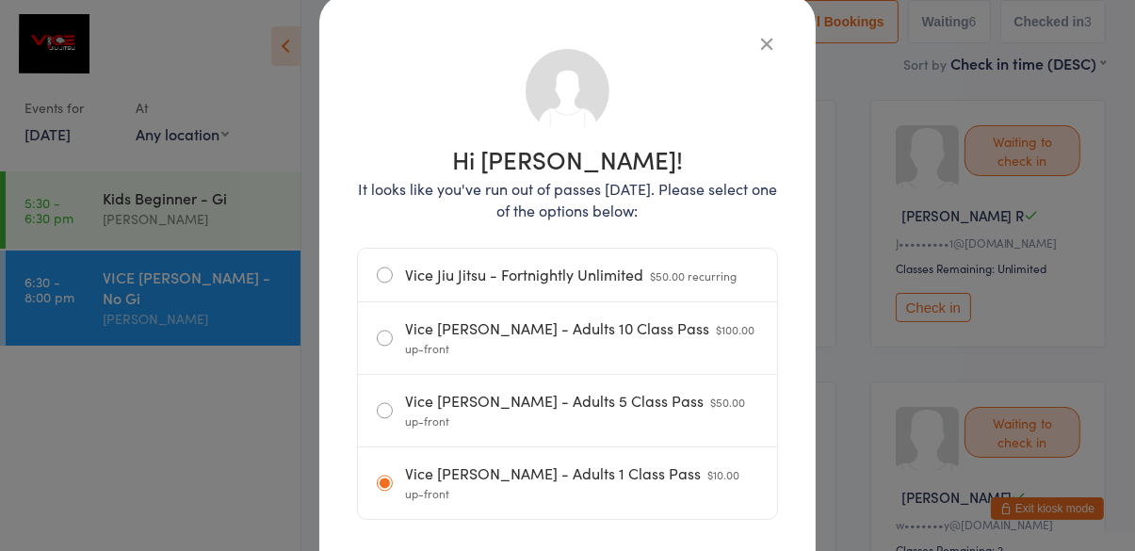
scroll to position [116, 0]
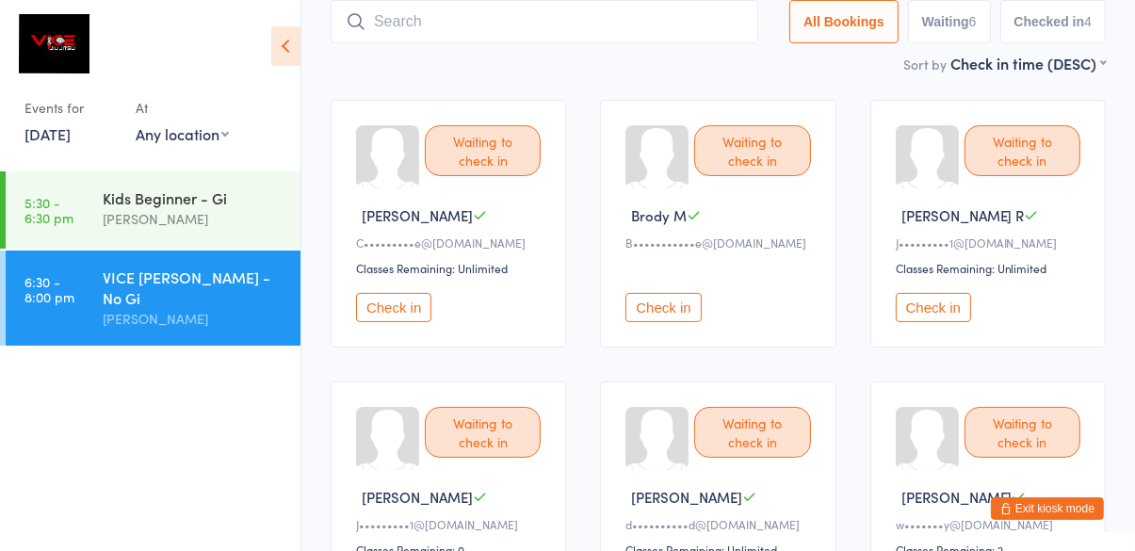
click at [528, 27] on input "search" at bounding box center [545, 21] width 428 height 43
type input "[PERSON_NAME]"
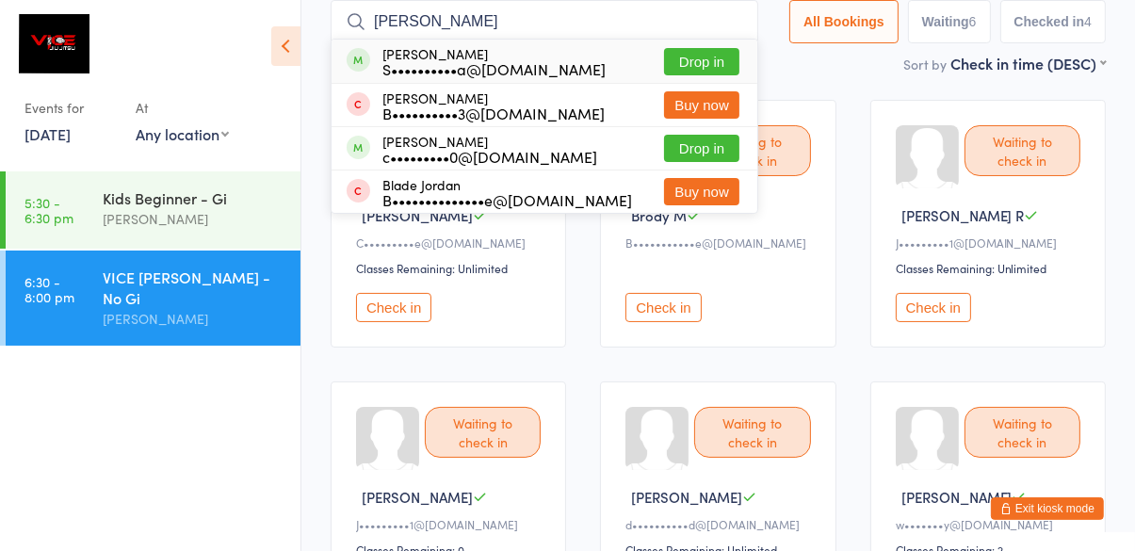
click at [718, 105] on button "Buy now" at bounding box center [701, 104] width 75 height 27
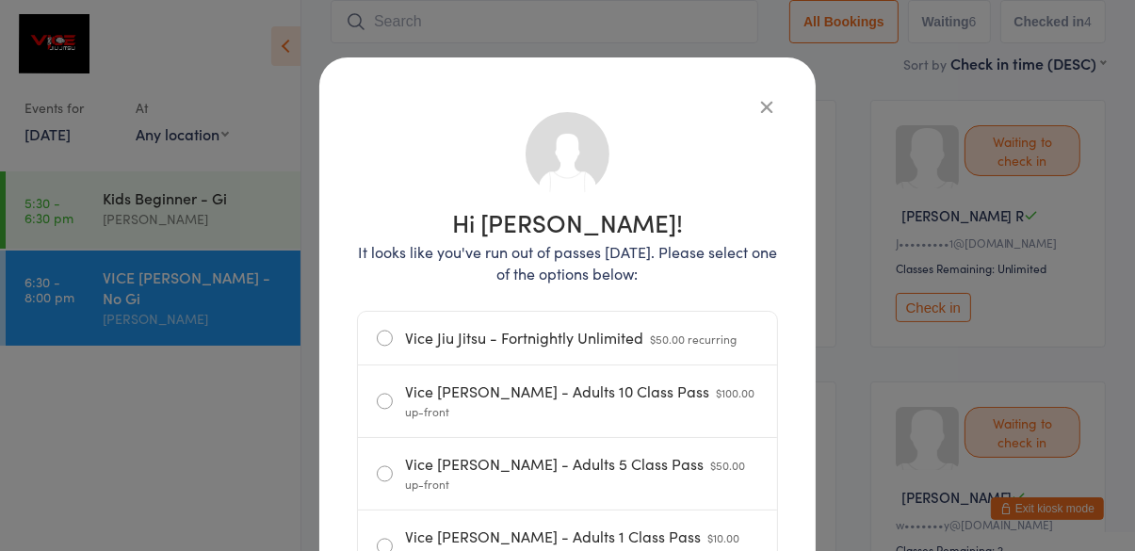
scroll to position [53, 0]
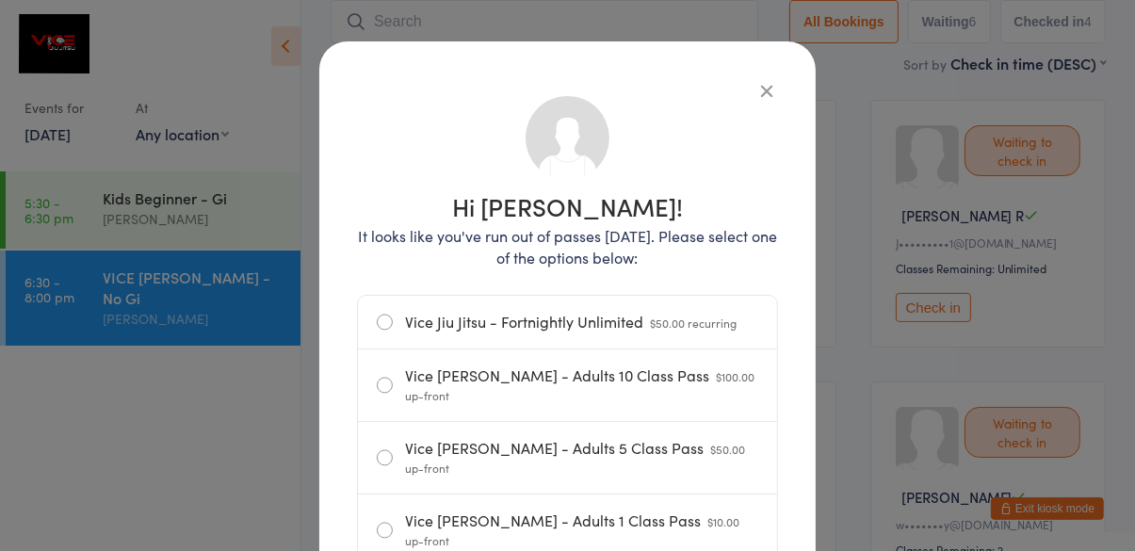
click at [704, 501] on label "Vice Jiu Jitsu - Adults 1 Class Pass $10.00 up-front" at bounding box center [567, 530] width 381 height 72
click at [0, 0] on input "Vice Jiu Jitsu - Adults 1 Class Pass $10.00 up-front" at bounding box center [0, 0] width 0 height 0
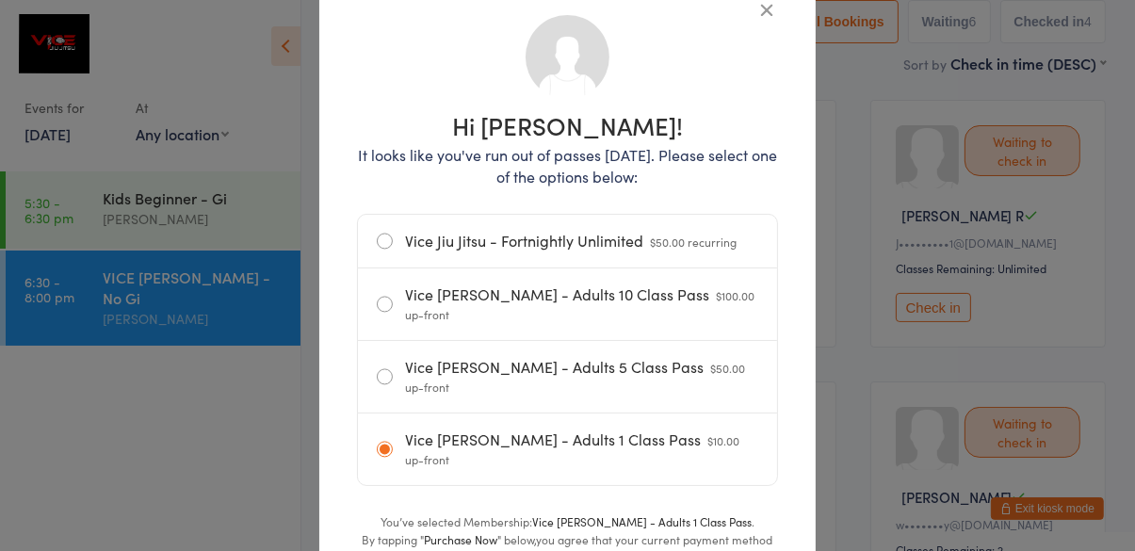
scroll to position [143, 0]
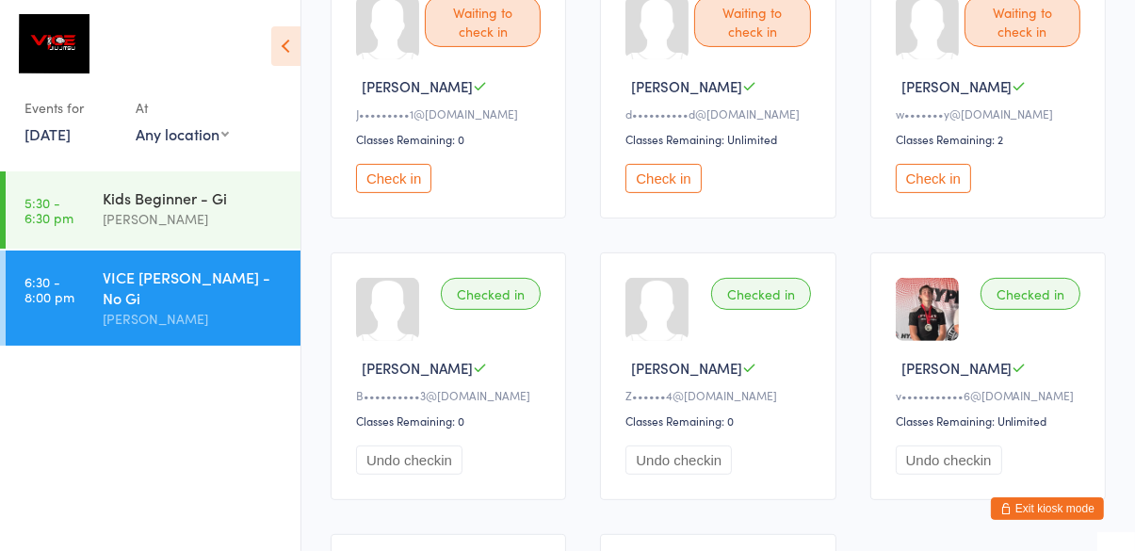
scroll to position [512, 0]
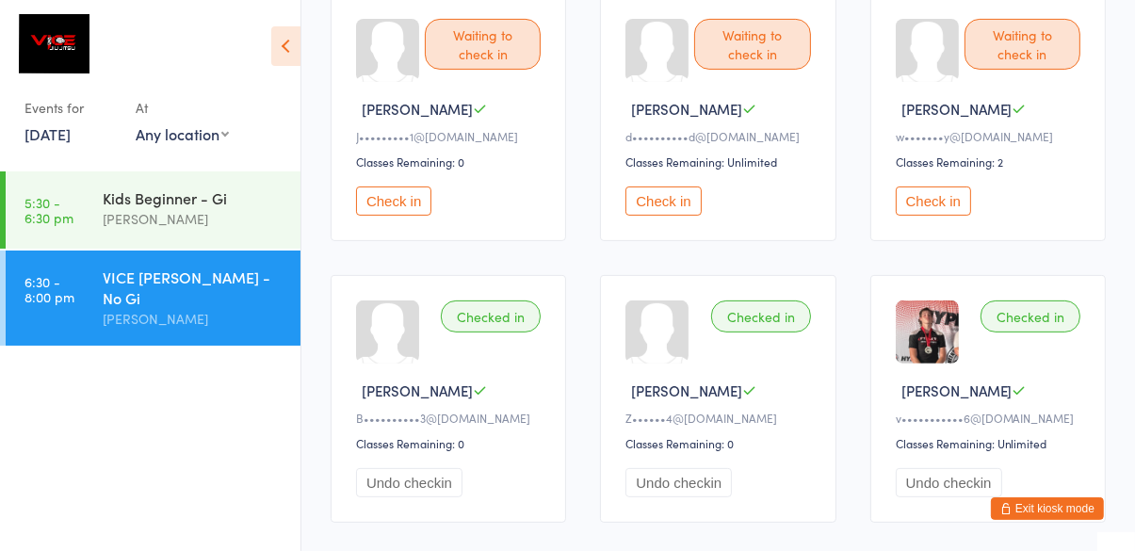
click at [940, 203] on button "Check in" at bounding box center [933, 200] width 75 height 29
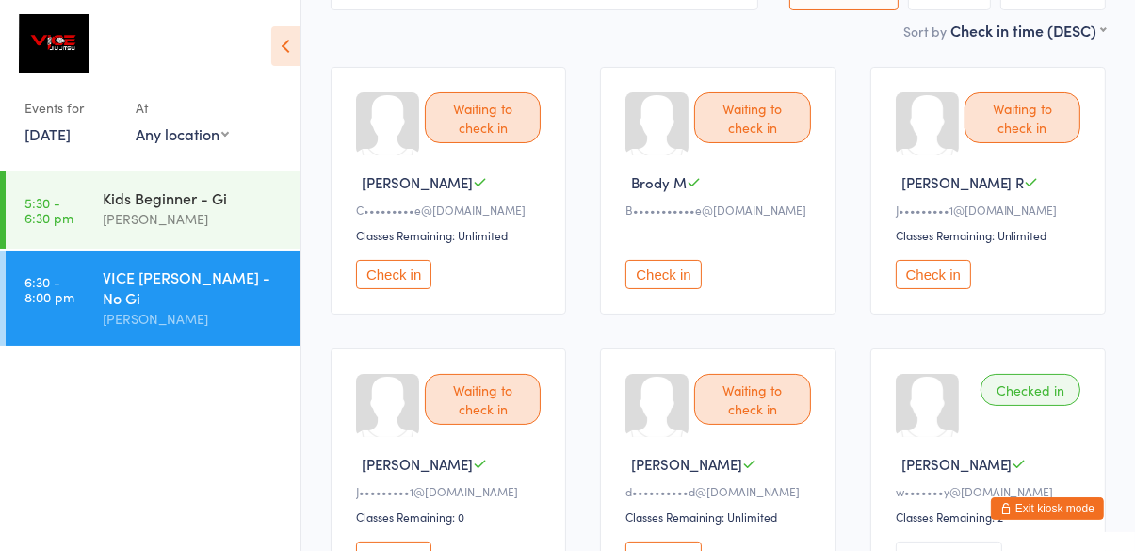
scroll to position [161, 0]
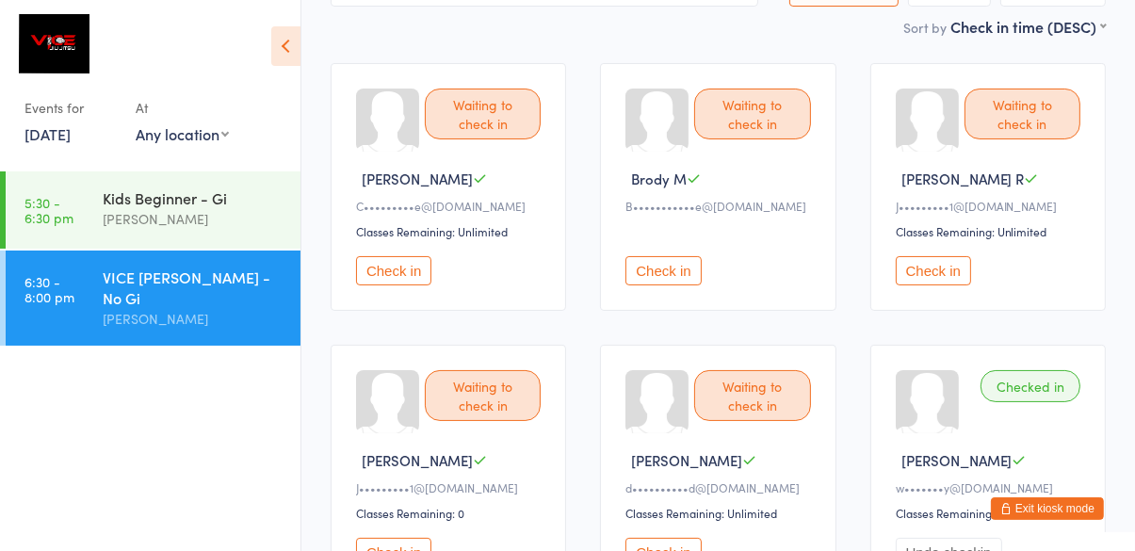
click at [934, 285] on button "Check in" at bounding box center [933, 270] width 75 height 29
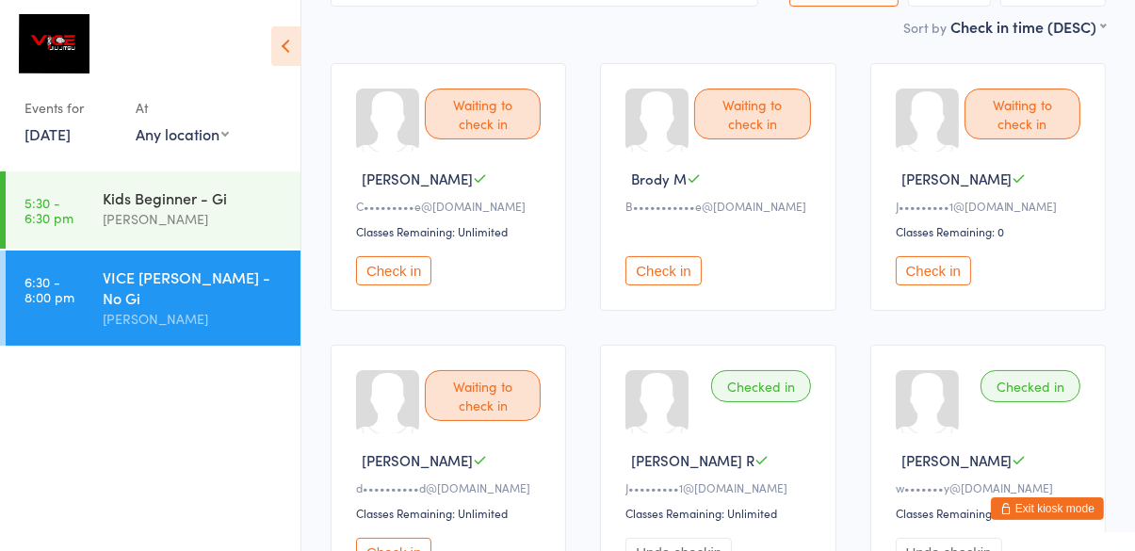
click at [687, 267] on button "Check in" at bounding box center [662, 270] width 75 height 29
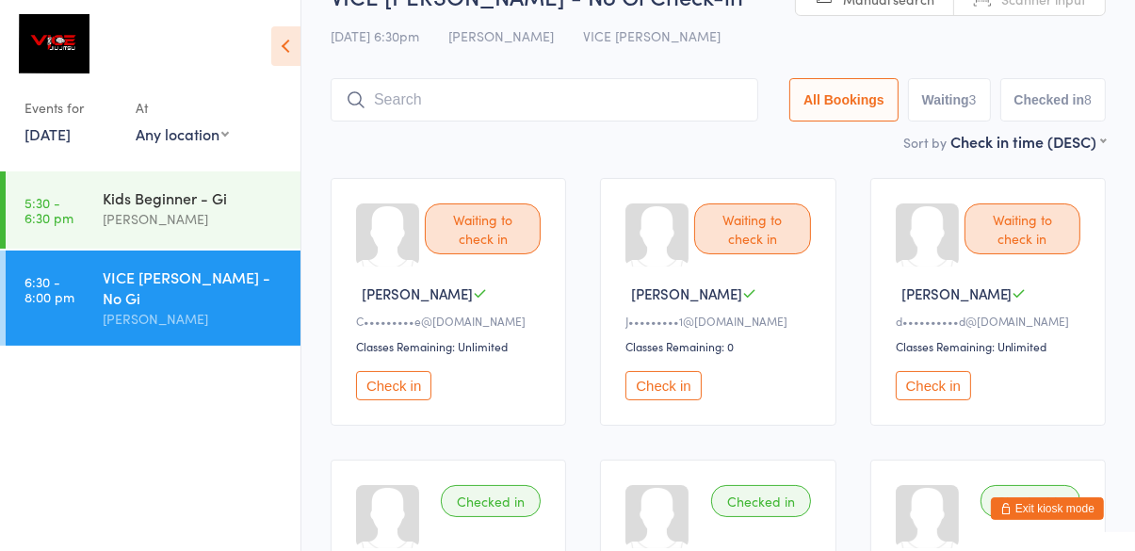
scroll to position [0, 0]
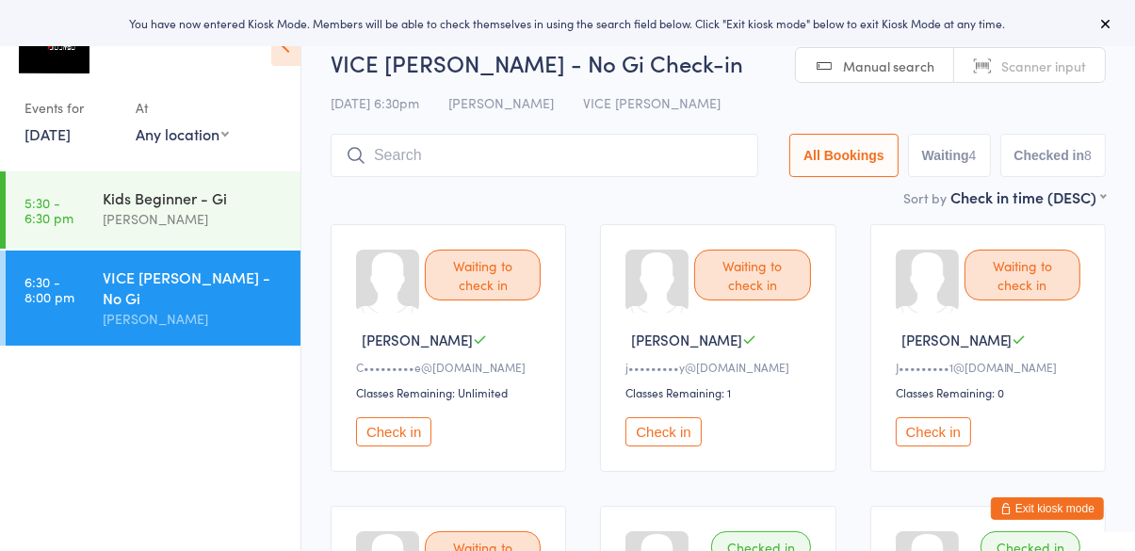
click at [667, 427] on button "Check in" at bounding box center [662, 431] width 75 height 29
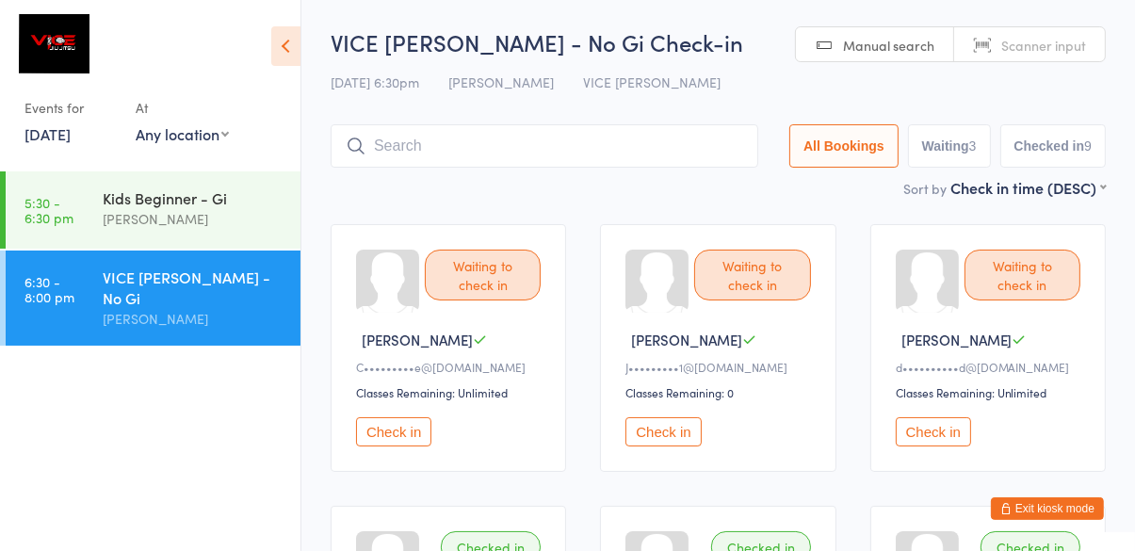
click at [667, 446] on button "Check in" at bounding box center [662, 431] width 75 height 29
